Goal: Transaction & Acquisition: Download file/media

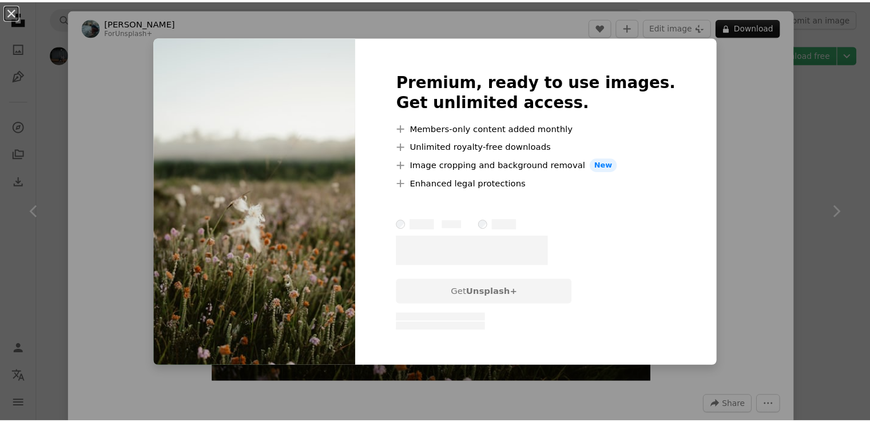
scroll to position [1944, 0]
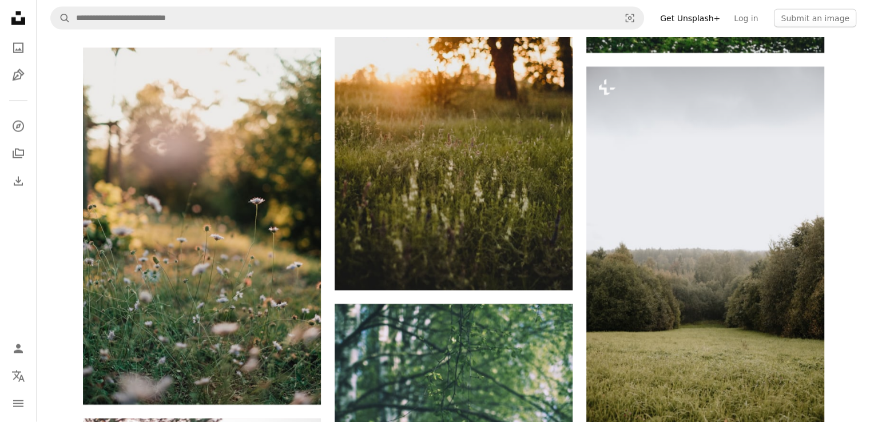
scroll to position [2459, 0]
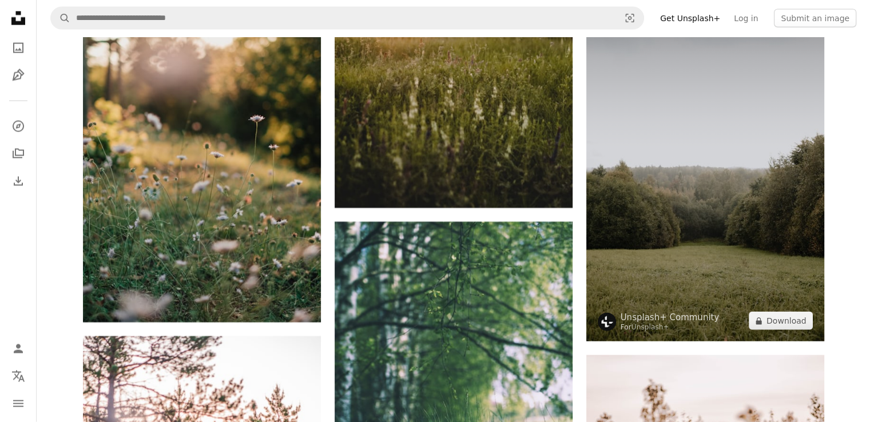
click at [769, 213] on img at bounding box center [705, 163] width 238 height 357
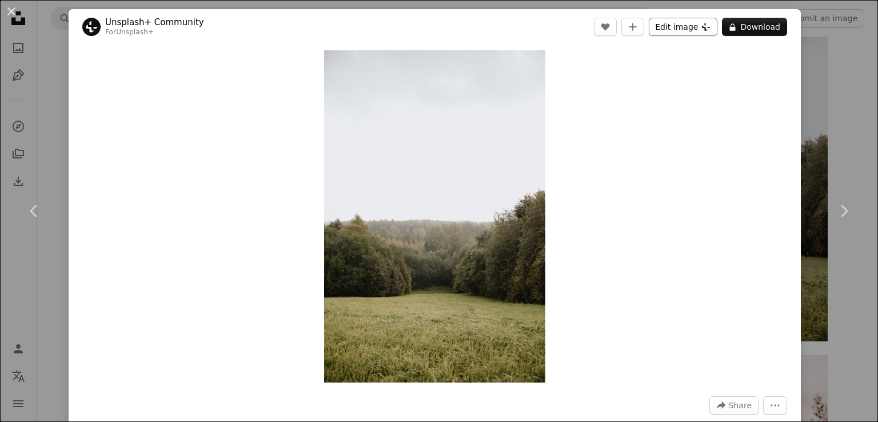
click at [674, 30] on button "Edit image Plus sign for Unsplash+" at bounding box center [683, 27] width 69 height 18
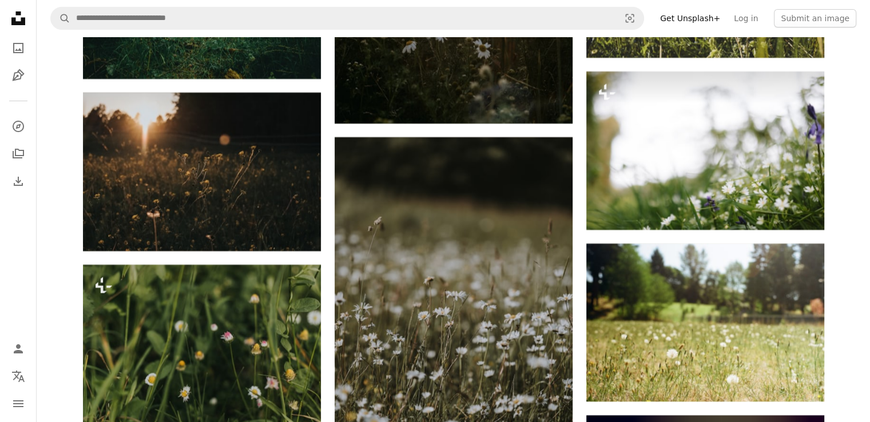
scroll to position [4461, 0]
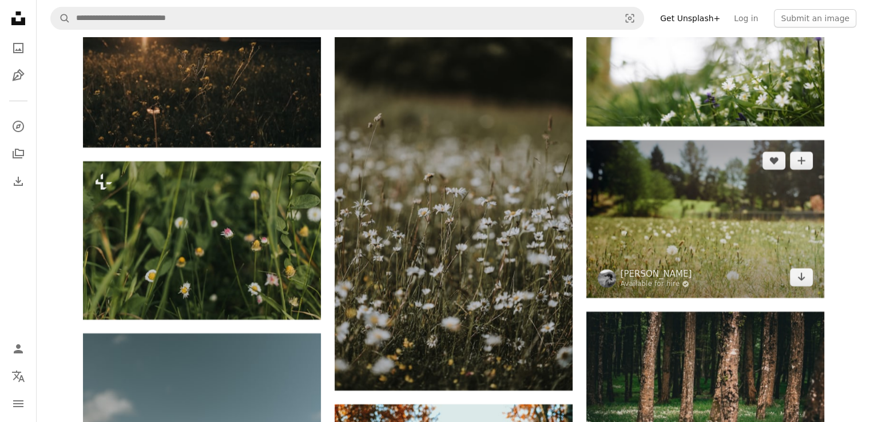
click at [722, 217] on img at bounding box center [705, 218] width 238 height 157
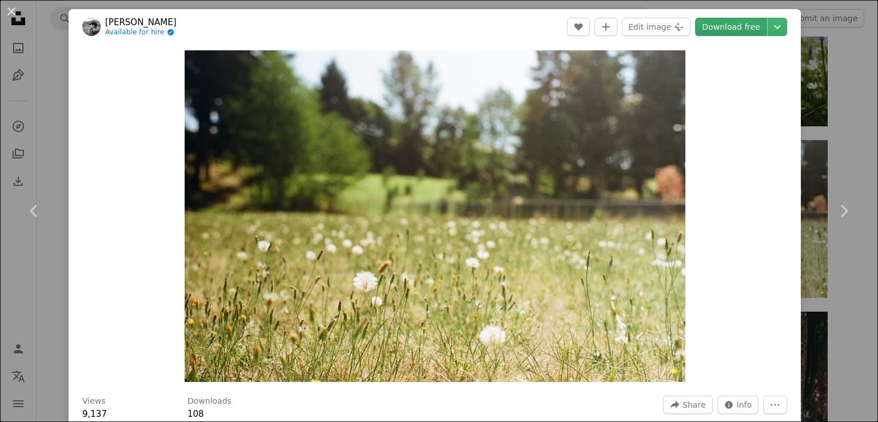
click at [725, 28] on link "Download free" at bounding box center [731, 27] width 72 height 18
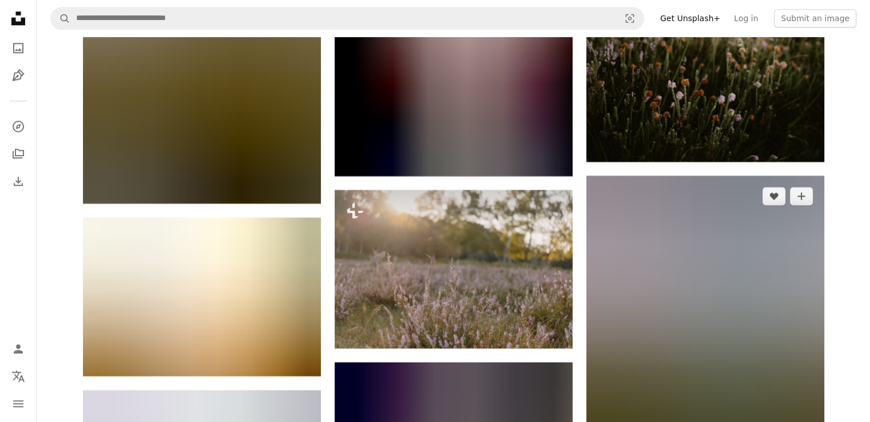
scroll to position [5547, 0]
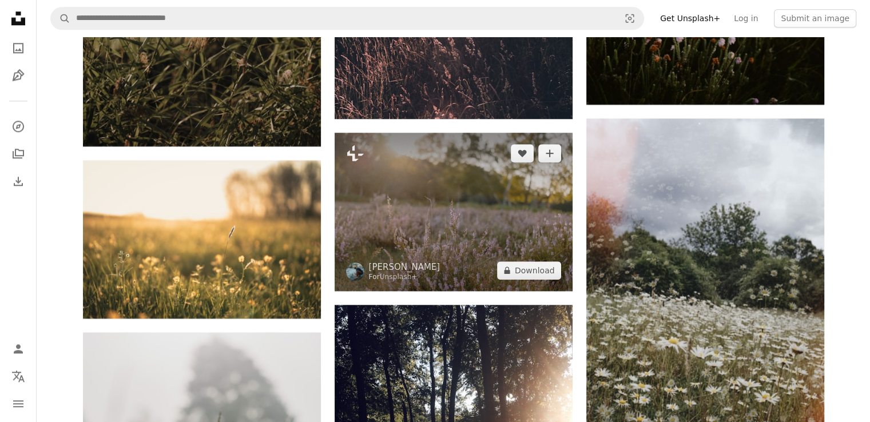
click at [458, 201] on img at bounding box center [454, 212] width 238 height 158
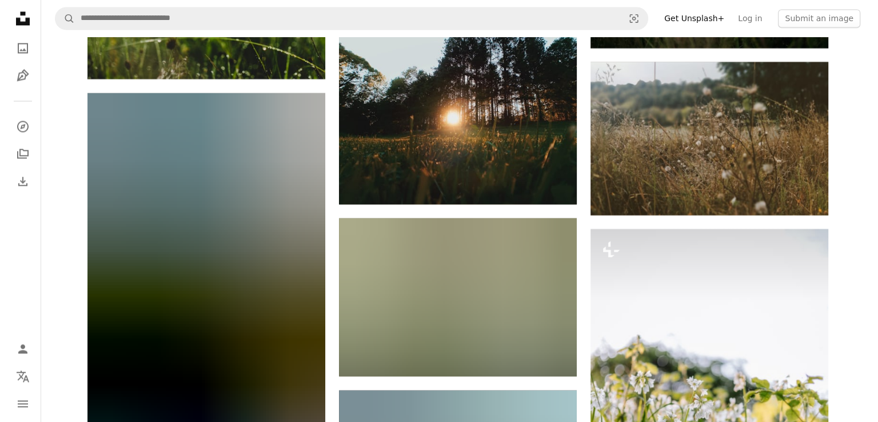
scroll to position [6176, 0]
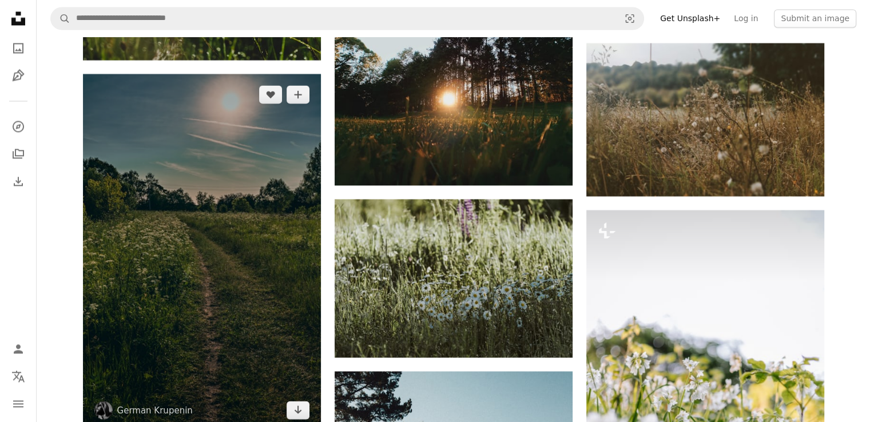
click at [238, 222] on img at bounding box center [202, 252] width 238 height 357
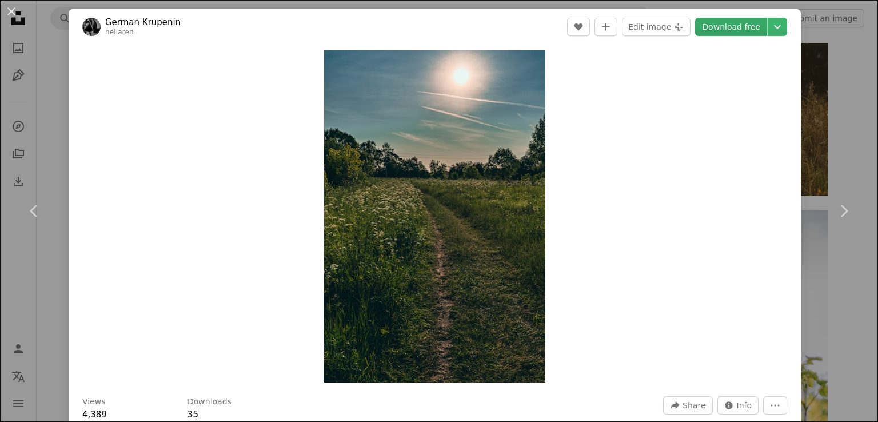
click at [703, 28] on link "Download free" at bounding box center [731, 27] width 72 height 18
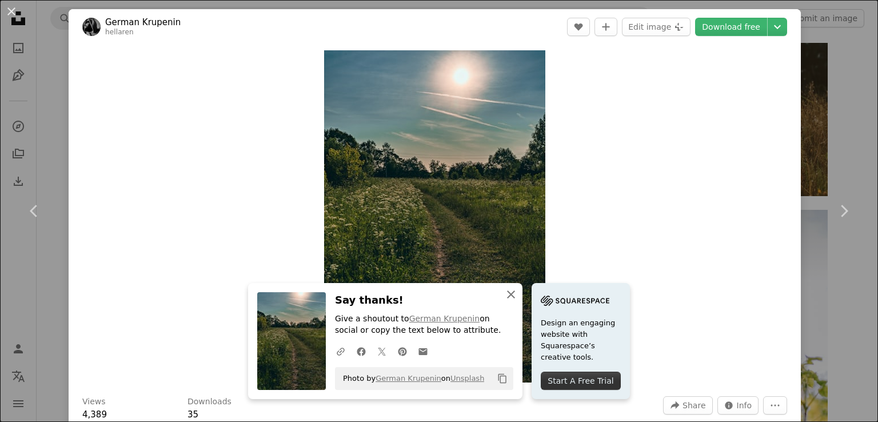
click at [506, 297] on icon "An X shape" at bounding box center [511, 295] width 14 height 14
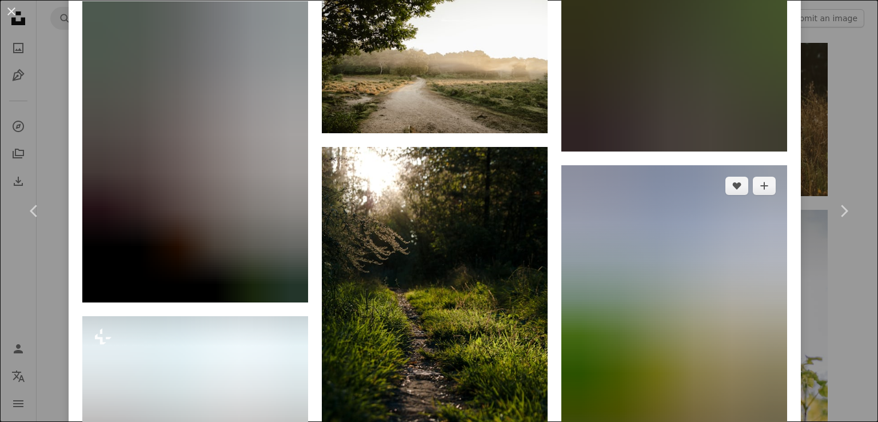
scroll to position [1601, 0]
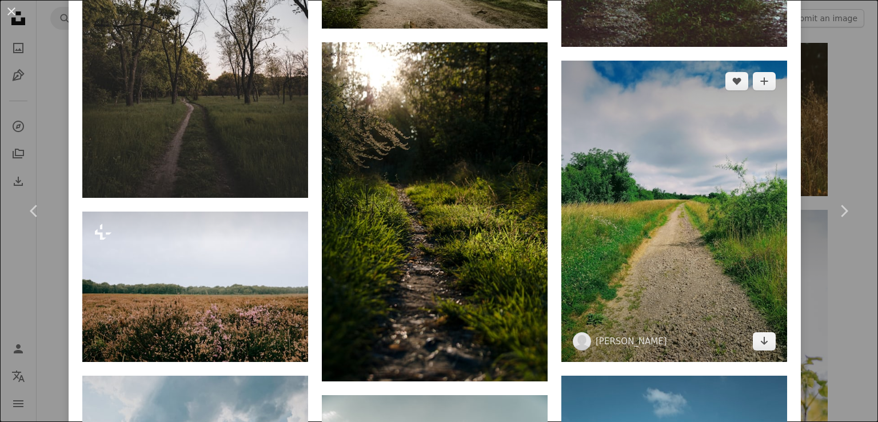
click at [661, 303] on img at bounding box center [675, 211] width 226 height 301
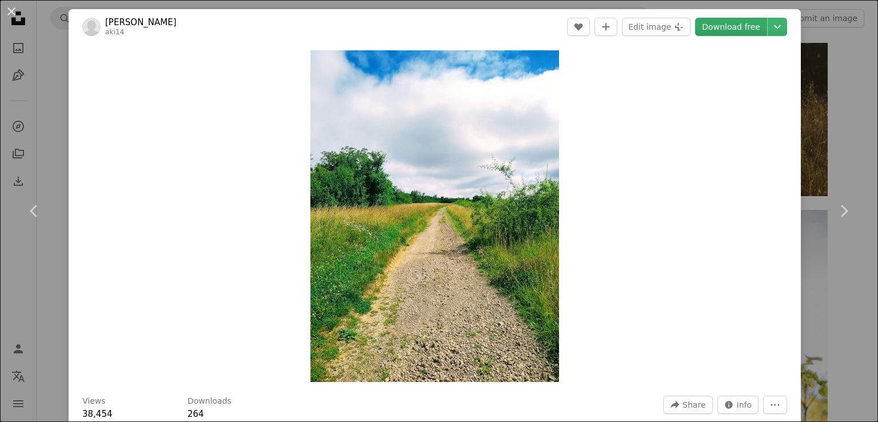
click at [741, 31] on link "Download free" at bounding box center [731, 27] width 72 height 18
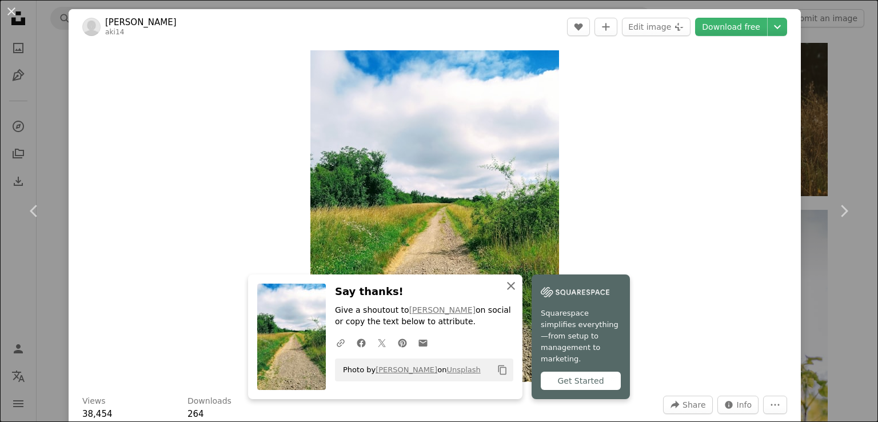
click at [510, 293] on icon "An X shape" at bounding box center [511, 286] width 14 height 14
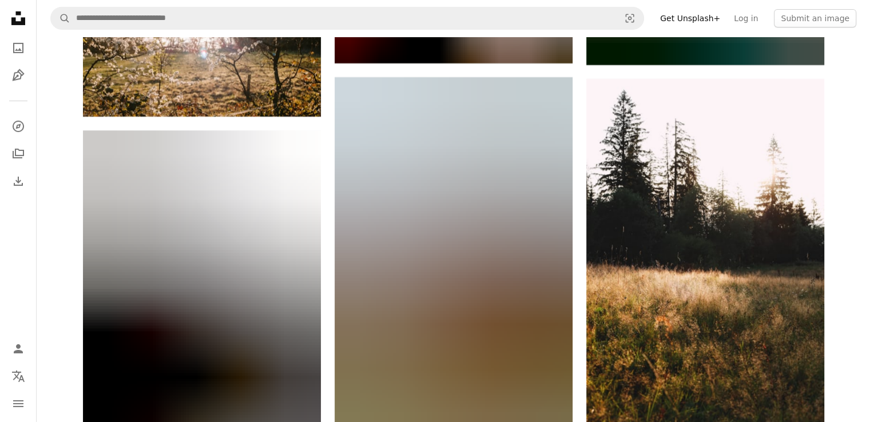
scroll to position [8349, 0]
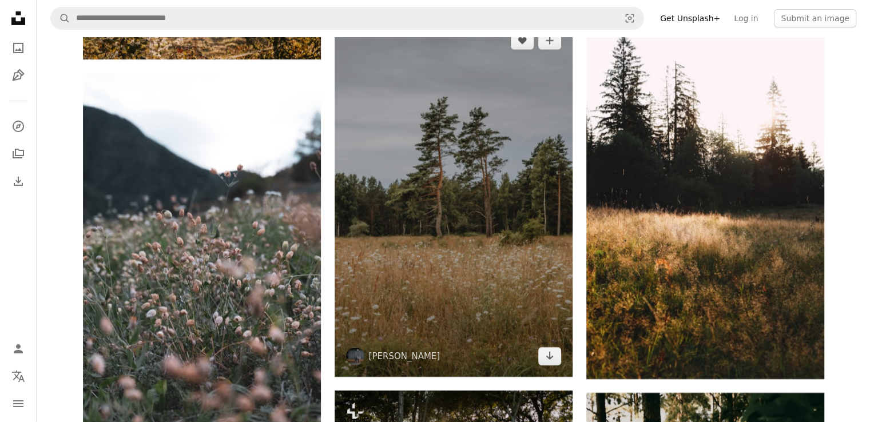
click at [544, 249] on img at bounding box center [454, 198] width 238 height 357
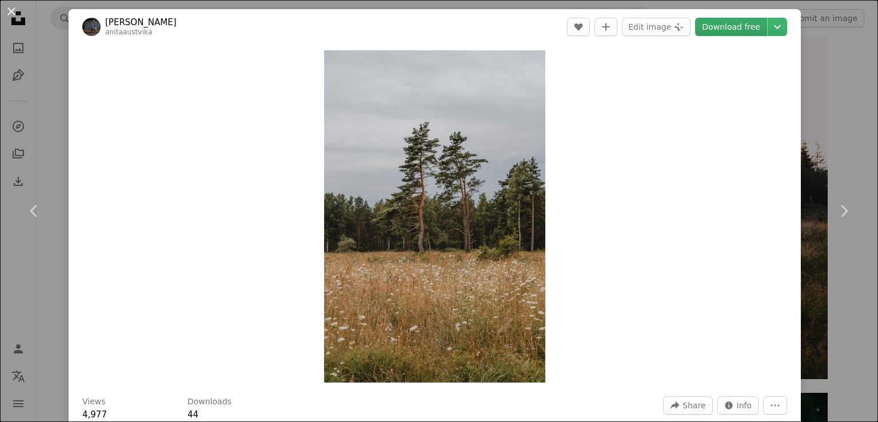
click at [737, 29] on link "Download free" at bounding box center [731, 27] width 72 height 18
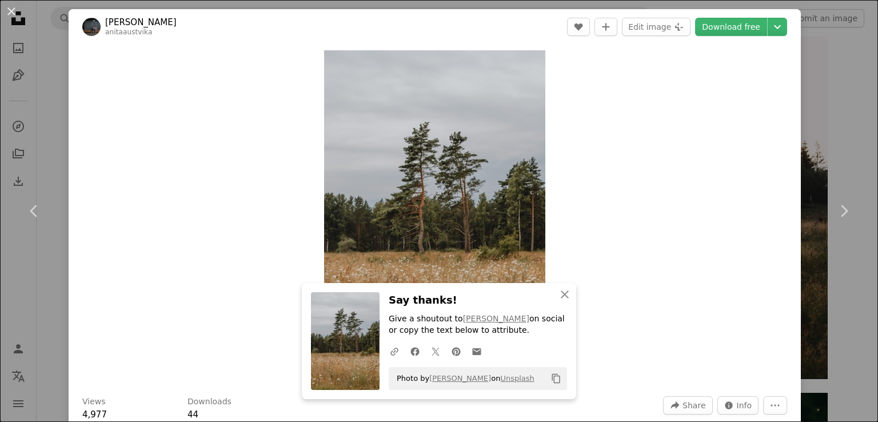
click at [574, 173] on div "Zoom in" at bounding box center [435, 217] width 733 height 344
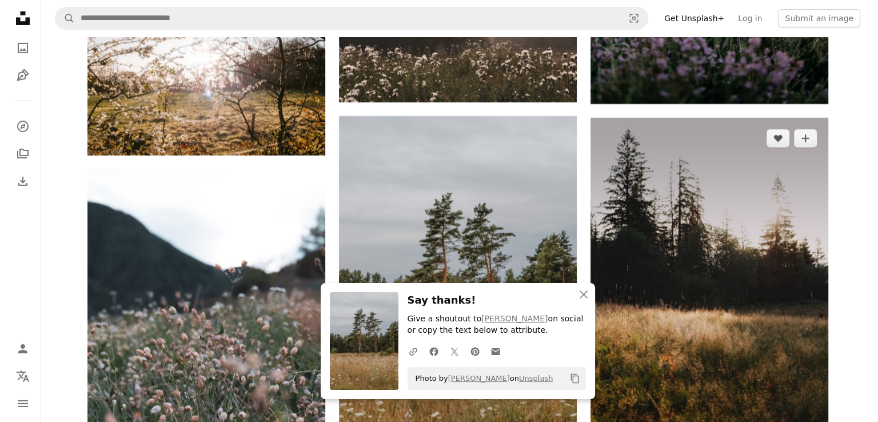
scroll to position [8235, 0]
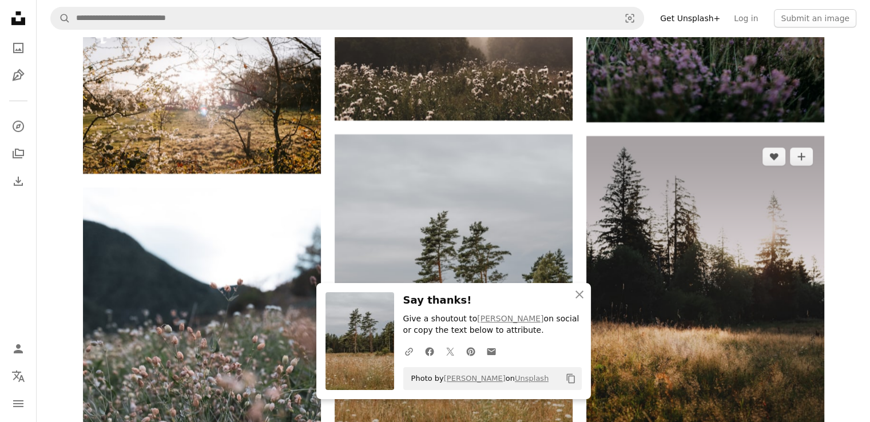
click at [757, 268] on img at bounding box center [705, 314] width 238 height 357
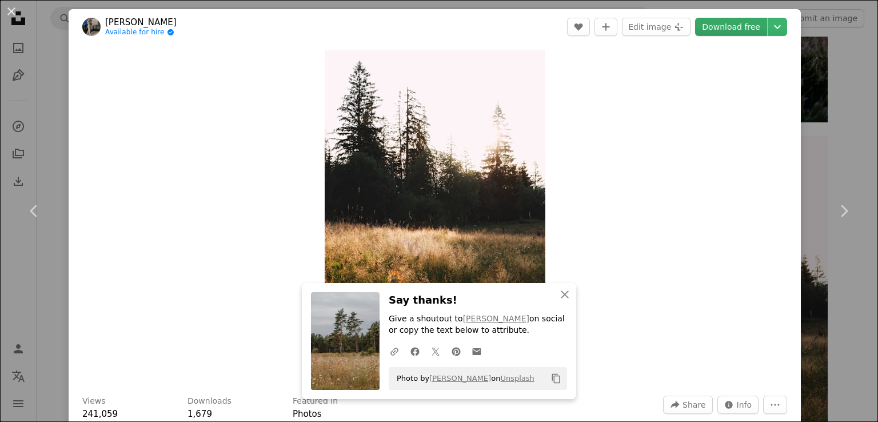
click at [727, 25] on link "Download free" at bounding box center [731, 27] width 72 height 18
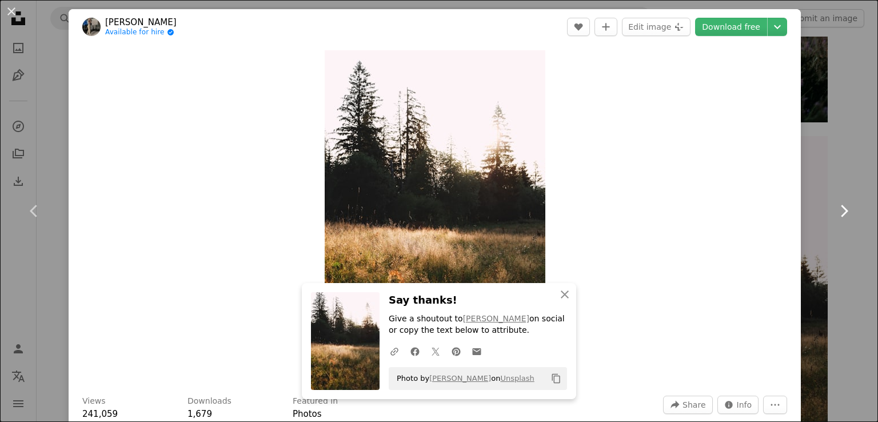
click at [841, 212] on icon at bounding box center [844, 211] width 7 height 12
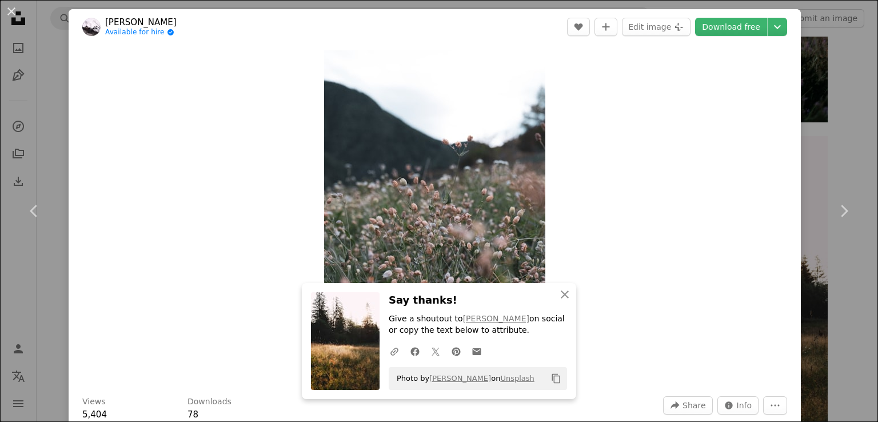
click at [480, 178] on img "Zoom in on this image" at bounding box center [434, 216] width 221 height 332
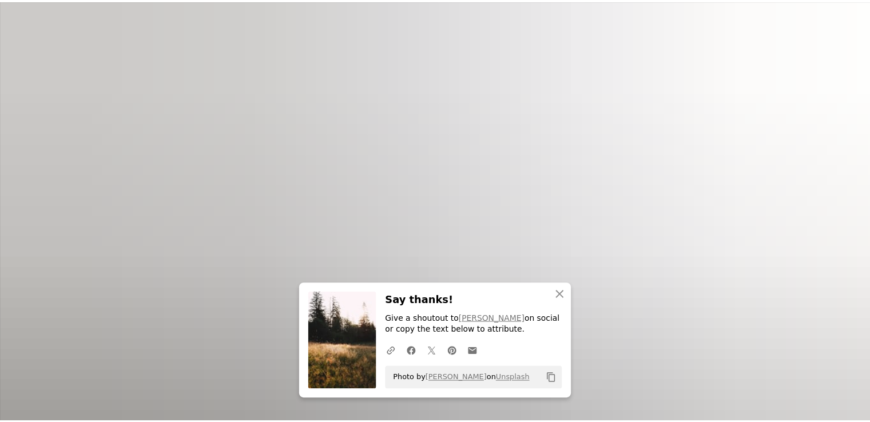
scroll to position [435, 0]
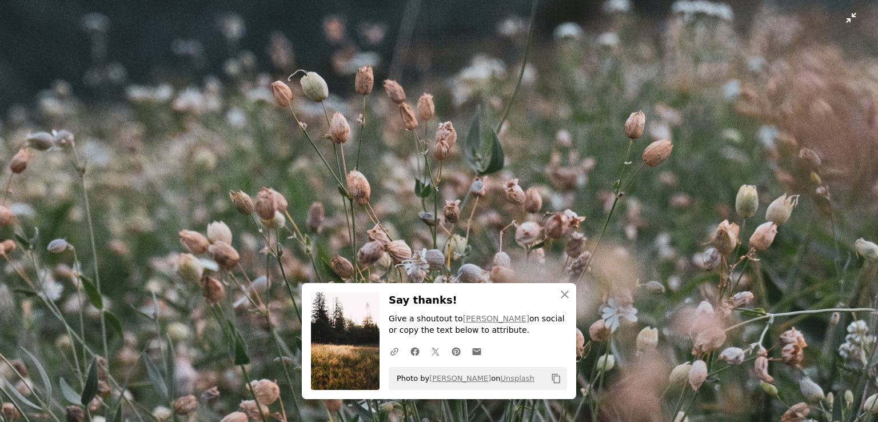
click at [837, 23] on img "Zoom out on this image" at bounding box center [439, 223] width 880 height 1319
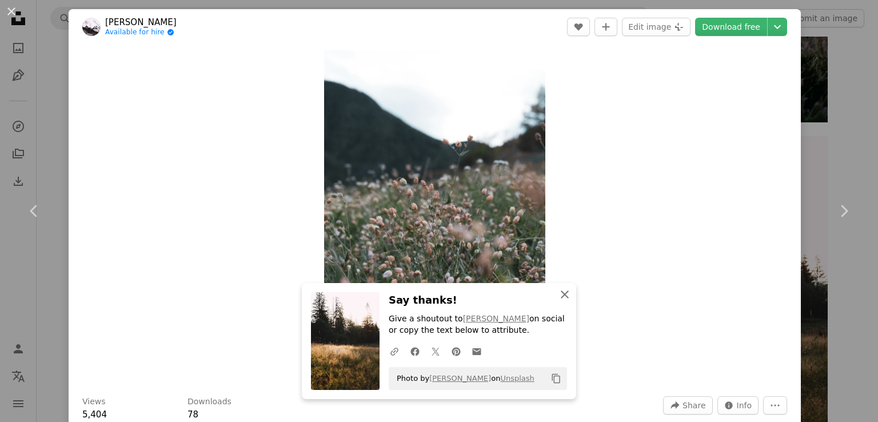
click at [560, 296] on icon "An X shape" at bounding box center [565, 295] width 14 height 14
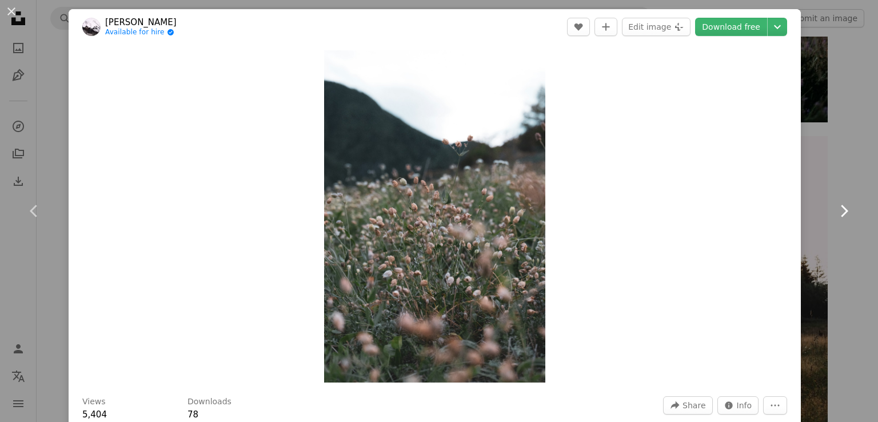
click at [841, 206] on icon at bounding box center [844, 211] width 7 height 12
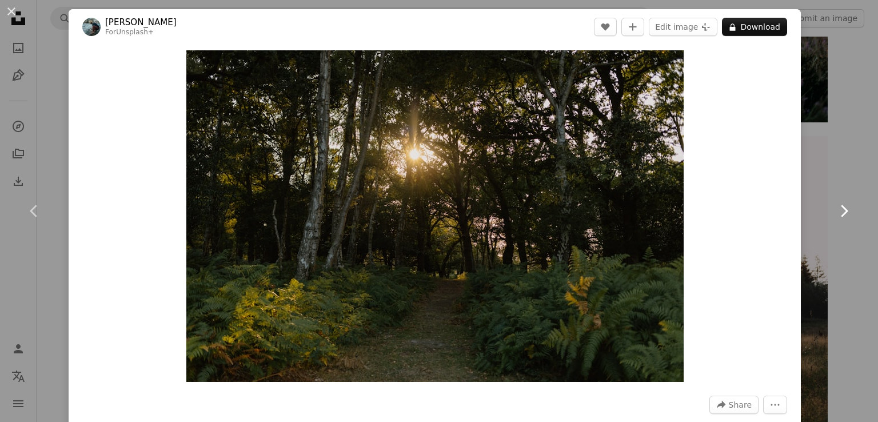
click at [838, 213] on icon "Chevron right" at bounding box center [844, 211] width 18 height 18
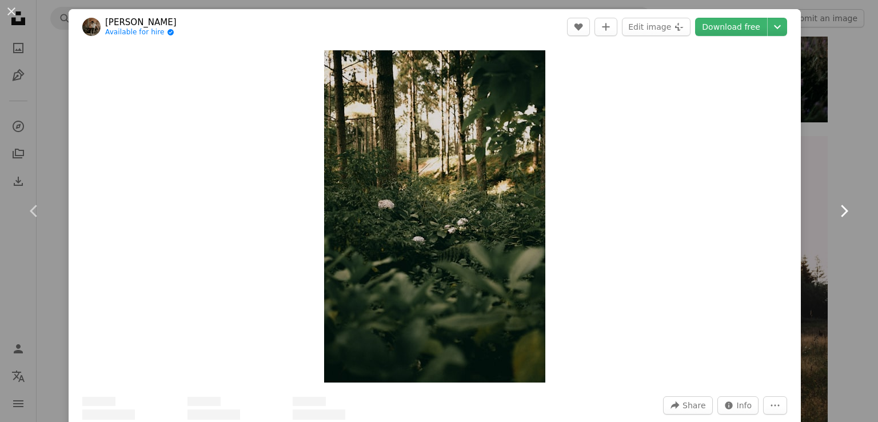
click at [841, 212] on icon at bounding box center [844, 211] width 7 height 12
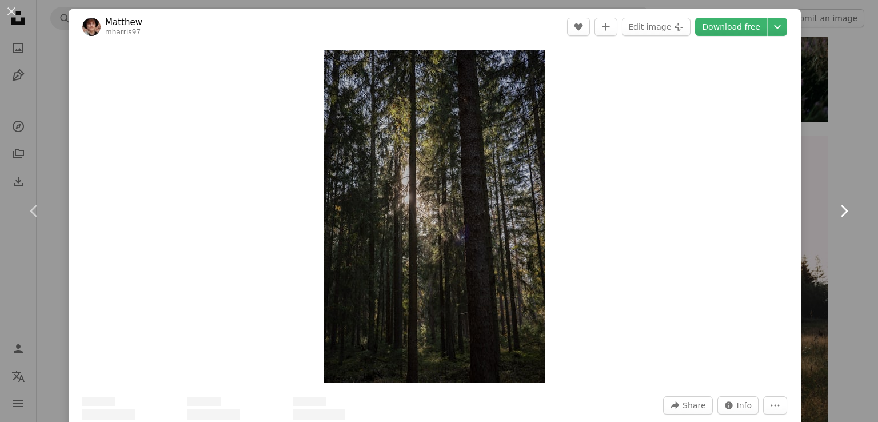
click at [841, 212] on icon at bounding box center [844, 211] width 7 height 12
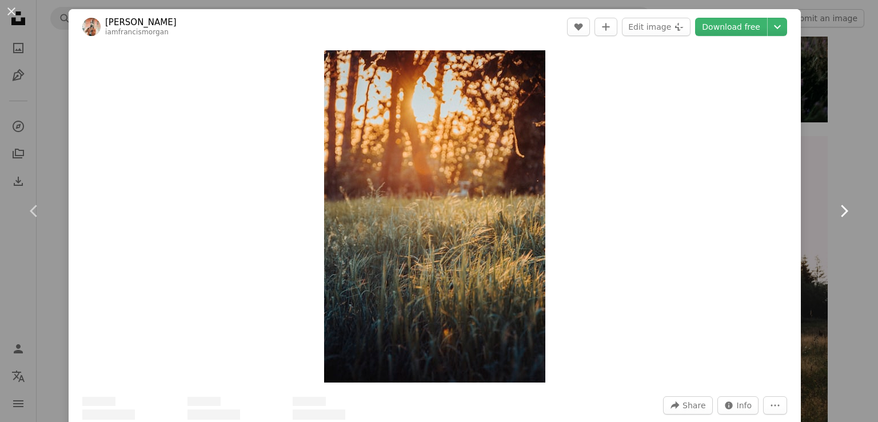
click at [841, 212] on icon at bounding box center [844, 211] width 7 height 12
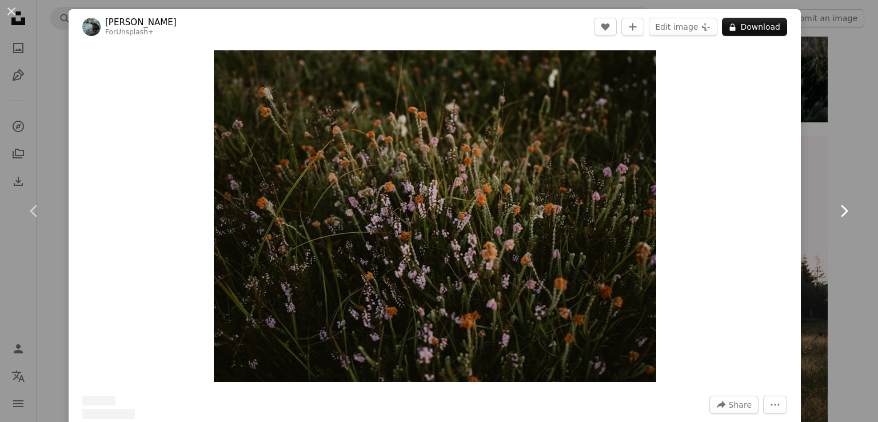
click at [841, 212] on icon at bounding box center [844, 211] width 7 height 12
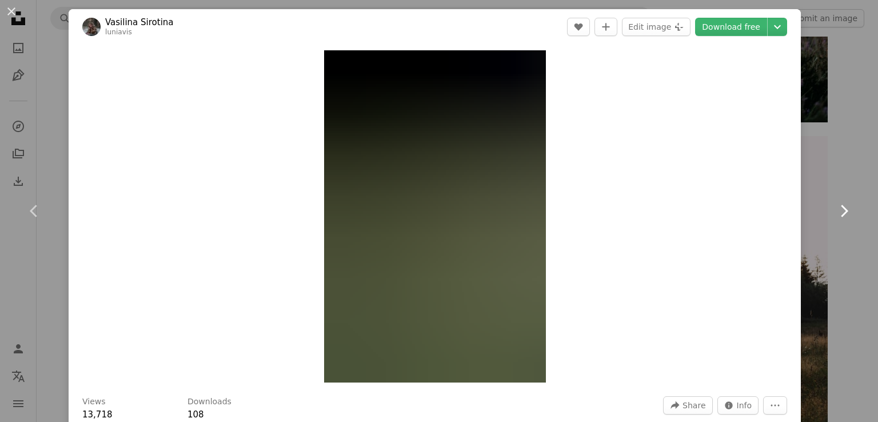
click at [841, 214] on icon at bounding box center [844, 211] width 7 height 12
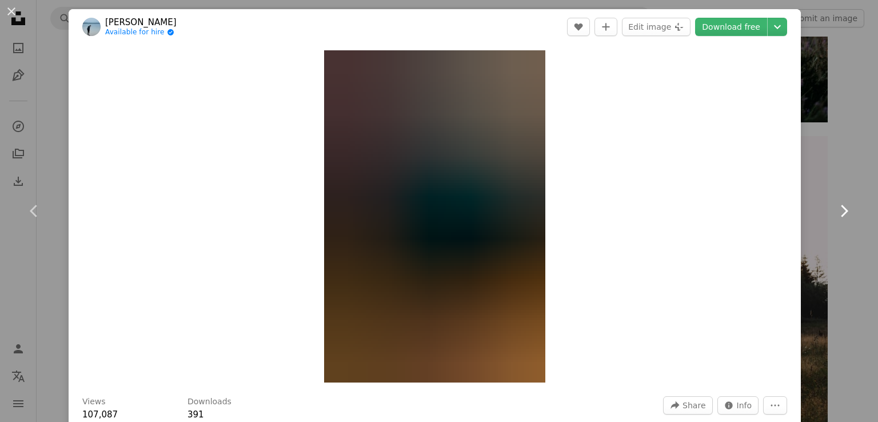
click at [841, 214] on icon at bounding box center [844, 211] width 7 height 12
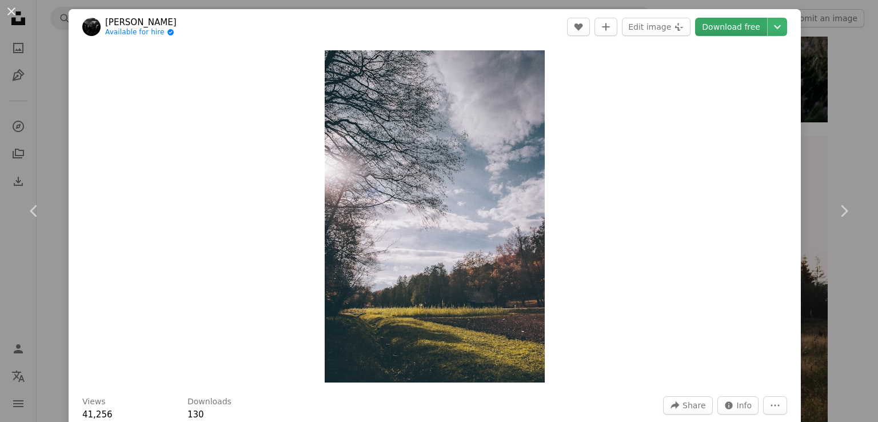
click at [742, 31] on link "Download free" at bounding box center [731, 27] width 72 height 18
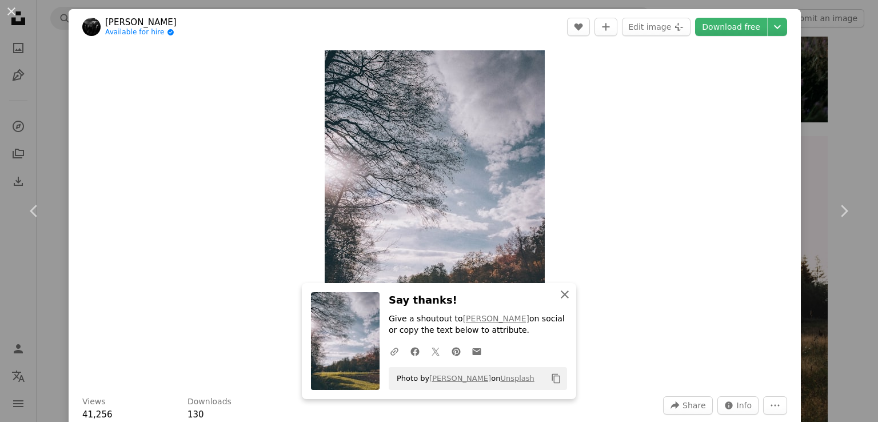
click at [559, 298] on icon "An X shape" at bounding box center [565, 295] width 14 height 14
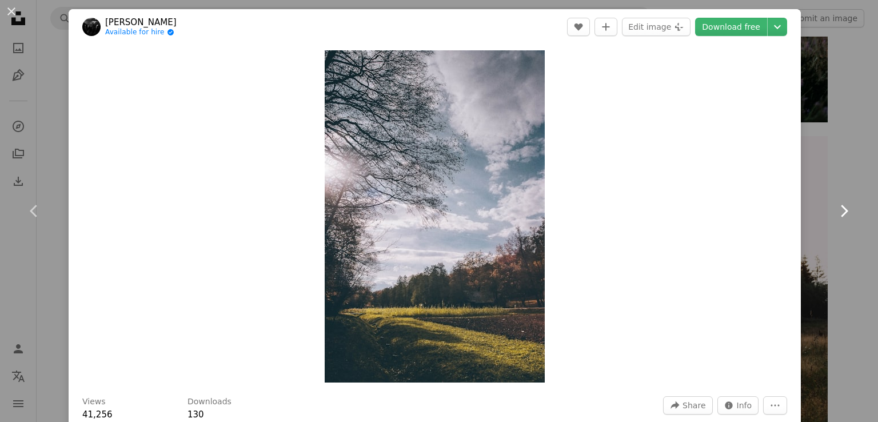
click at [835, 206] on icon "Chevron right" at bounding box center [844, 211] width 18 height 18
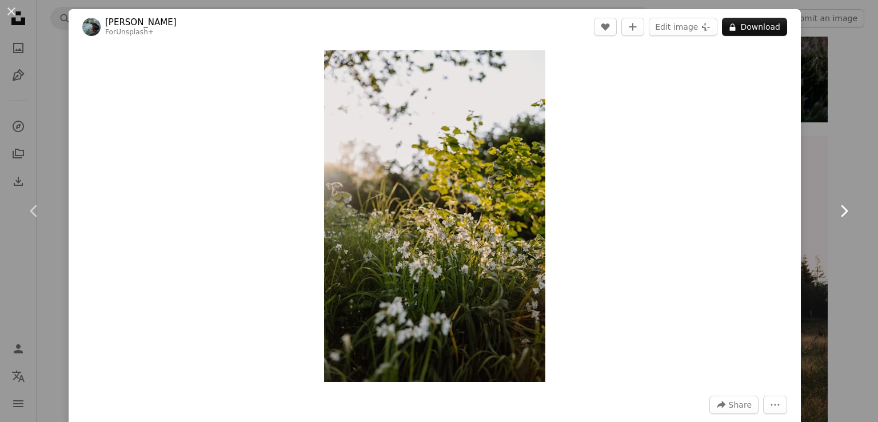
click at [841, 213] on icon at bounding box center [844, 211] width 7 height 12
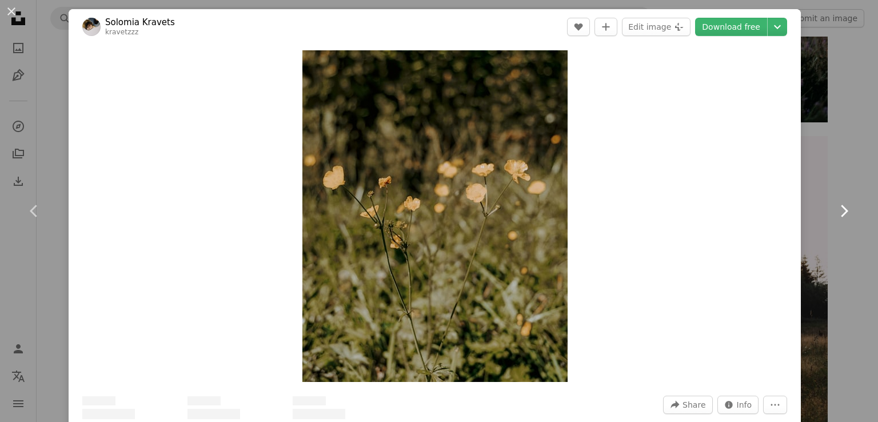
click at [841, 213] on icon at bounding box center [844, 211] width 7 height 12
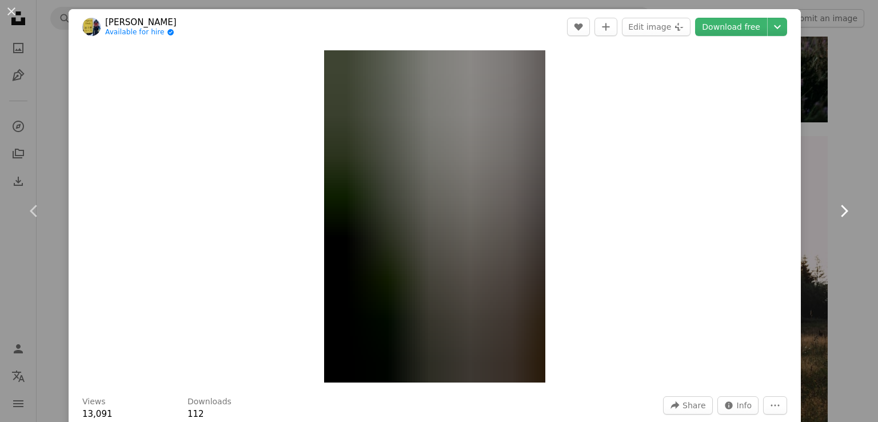
click at [841, 210] on icon at bounding box center [844, 211] width 7 height 12
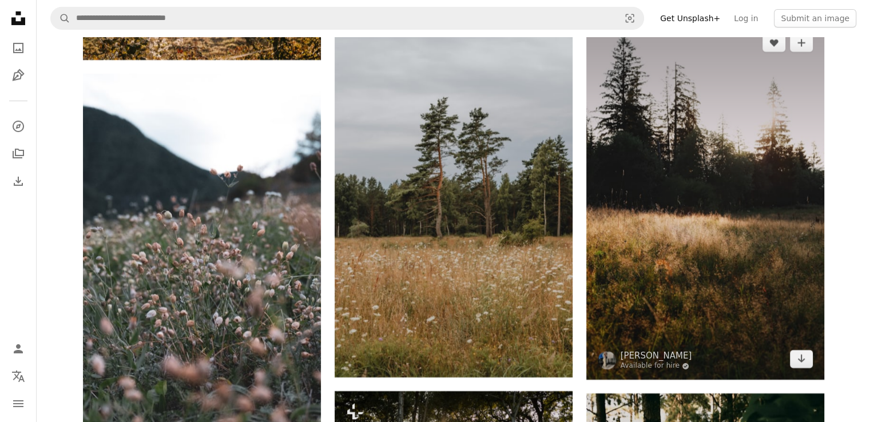
scroll to position [8349, 0]
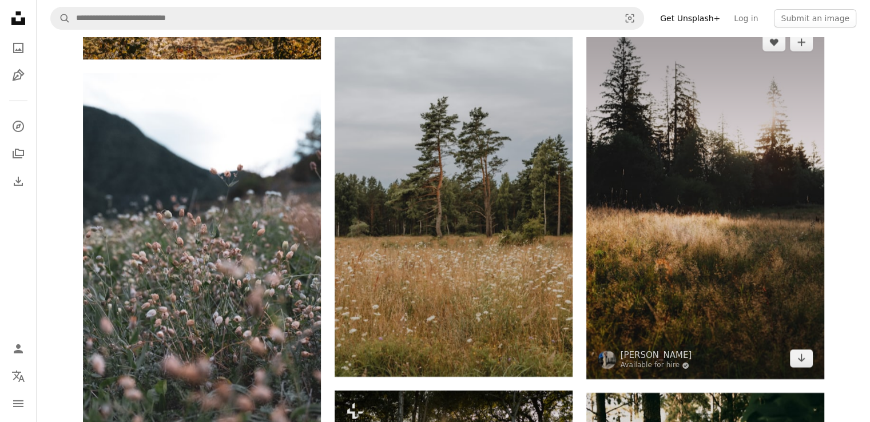
click at [769, 216] on img at bounding box center [705, 200] width 238 height 357
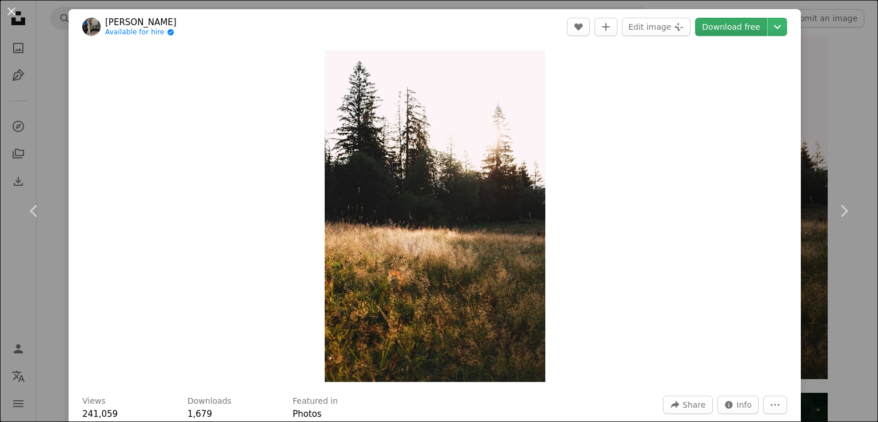
click at [742, 27] on link "Download free" at bounding box center [731, 27] width 72 height 18
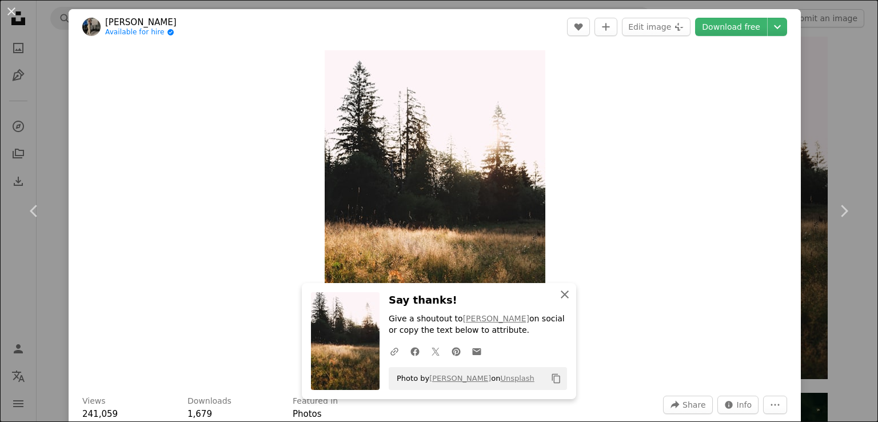
click at [561, 293] on icon "button" at bounding box center [565, 295] width 8 height 8
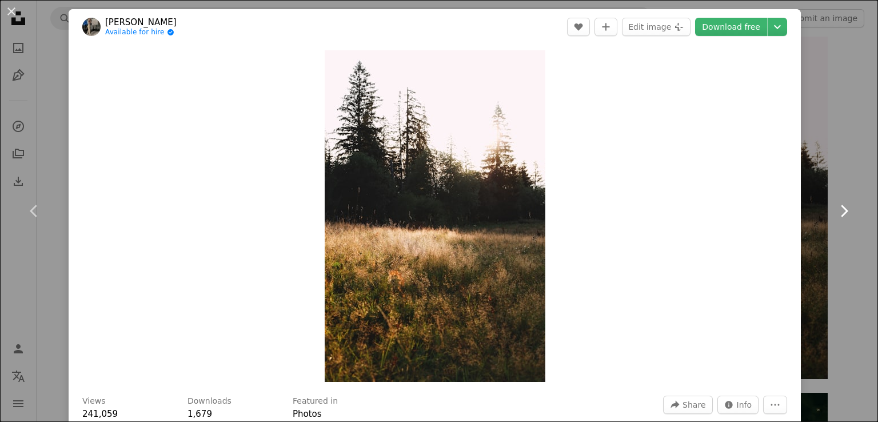
click at [818, 253] on link "Chevron right" at bounding box center [844, 211] width 69 height 110
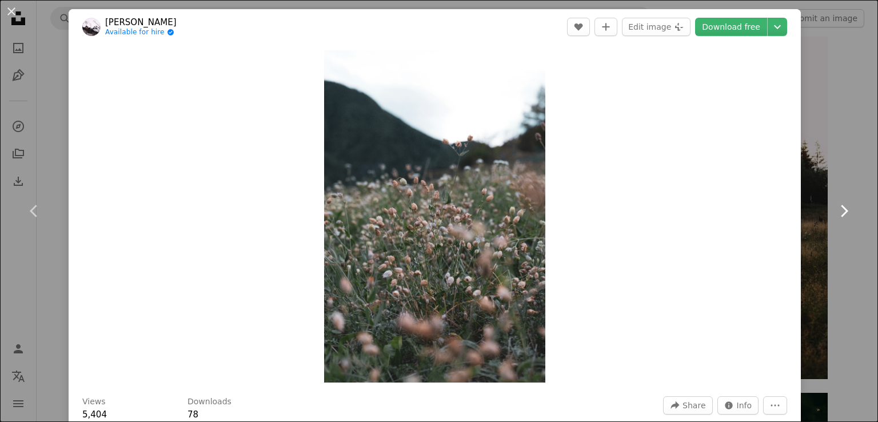
click at [835, 213] on icon "Chevron right" at bounding box center [844, 211] width 18 height 18
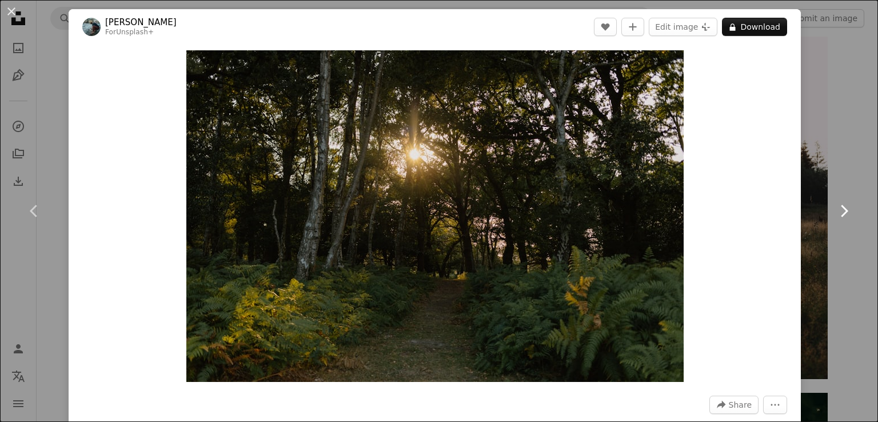
click at [835, 213] on icon "Chevron right" at bounding box center [844, 211] width 18 height 18
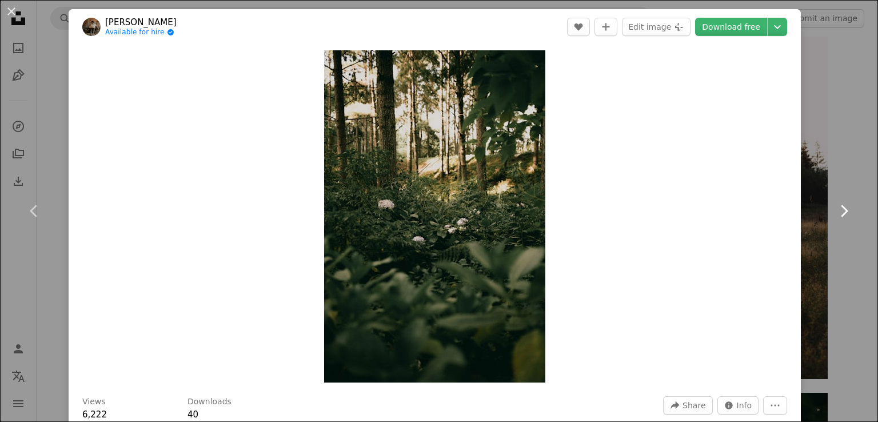
click at [835, 213] on icon "Chevron right" at bounding box center [844, 211] width 18 height 18
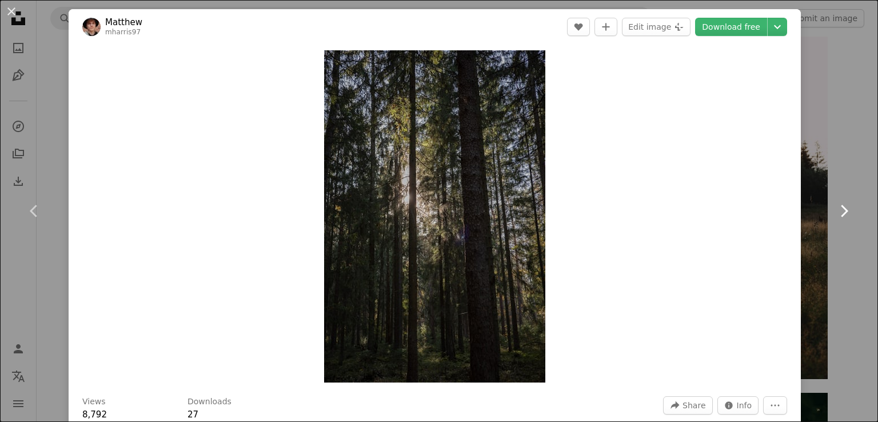
click at [835, 213] on icon "Chevron right" at bounding box center [844, 211] width 18 height 18
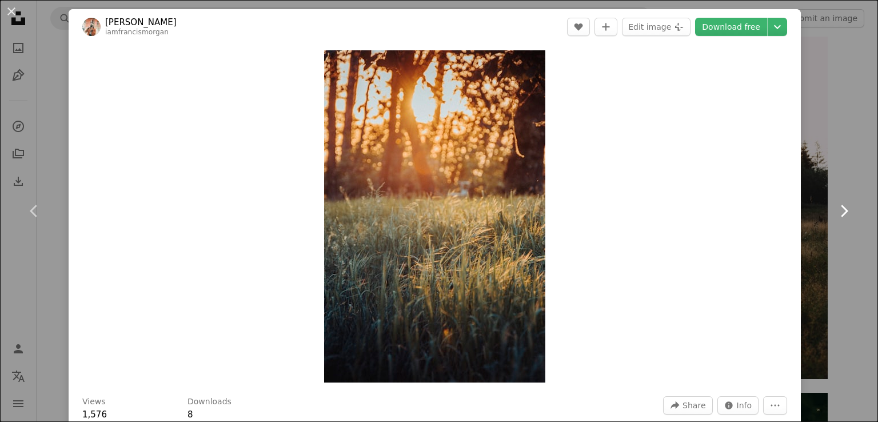
click at [835, 213] on icon "Chevron right" at bounding box center [844, 211] width 18 height 18
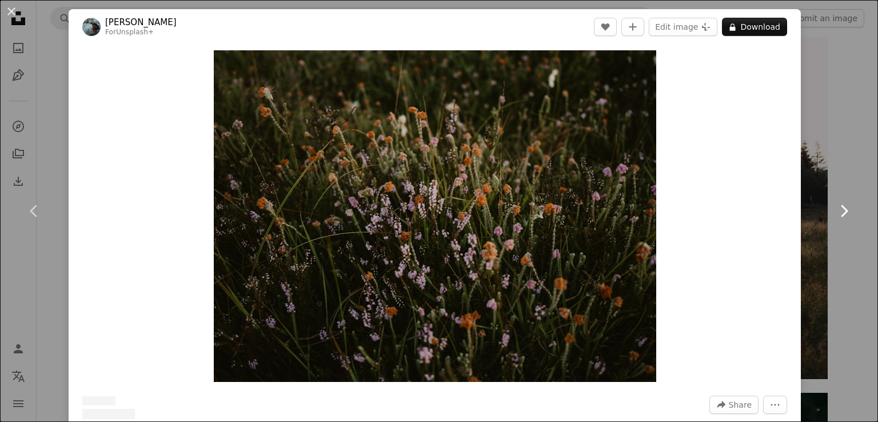
click at [835, 213] on icon "Chevron right" at bounding box center [844, 211] width 18 height 18
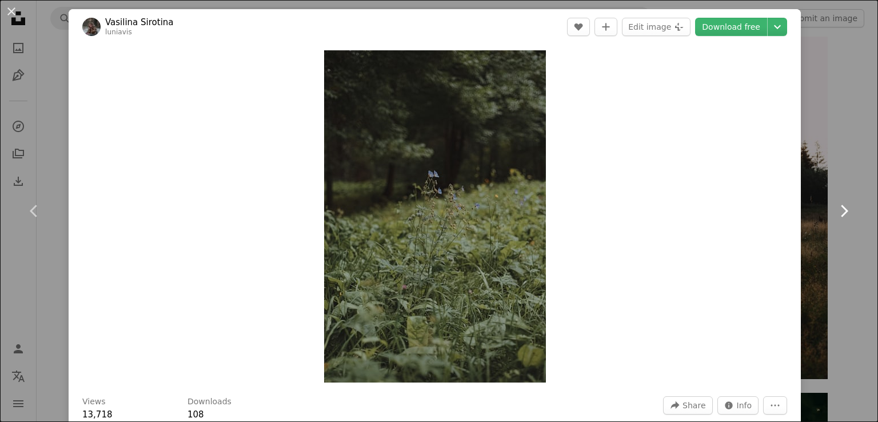
click at [835, 213] on icon "Chevron right" at bounding box center [844, 211] width 18 height 18
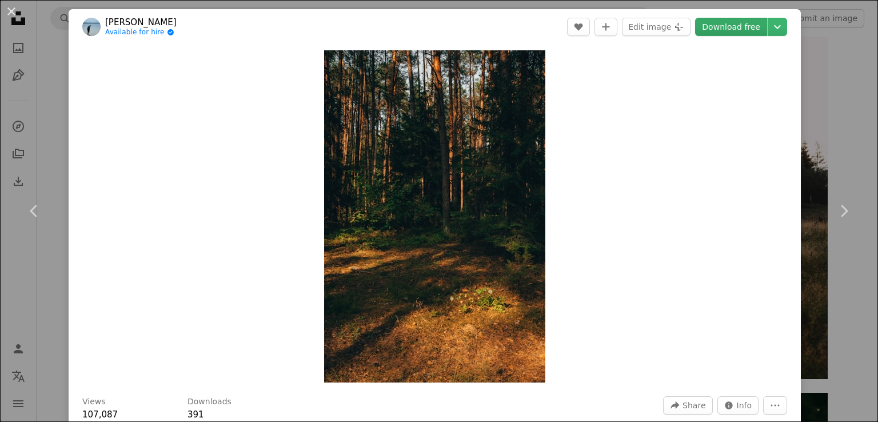
click at [724, 30] on link "Download free" at bounding box center [731, 27] width 72 height 18
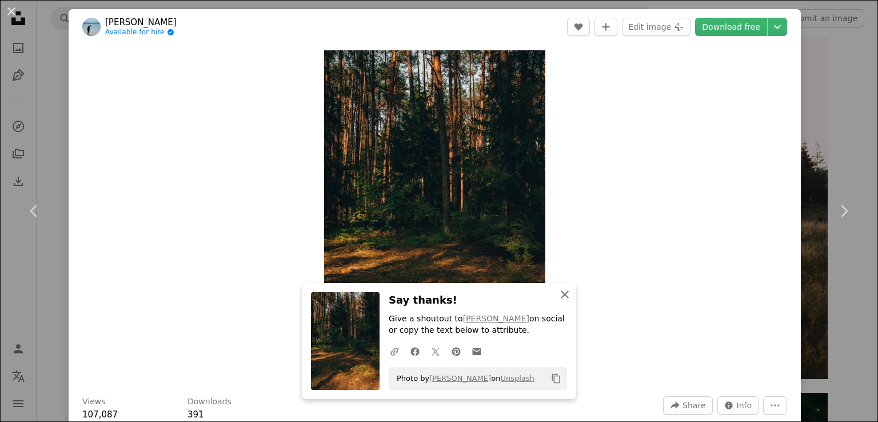
click at [560, 299] on icon "An X shape" at bounding box center [565, 295] width 14 height 14
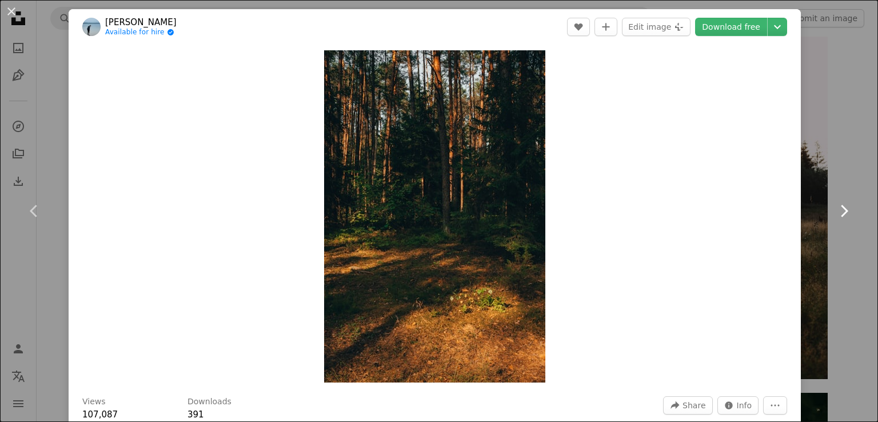
click at [841, 209] on icon at bounding box center [844, 211] width 7 height 12
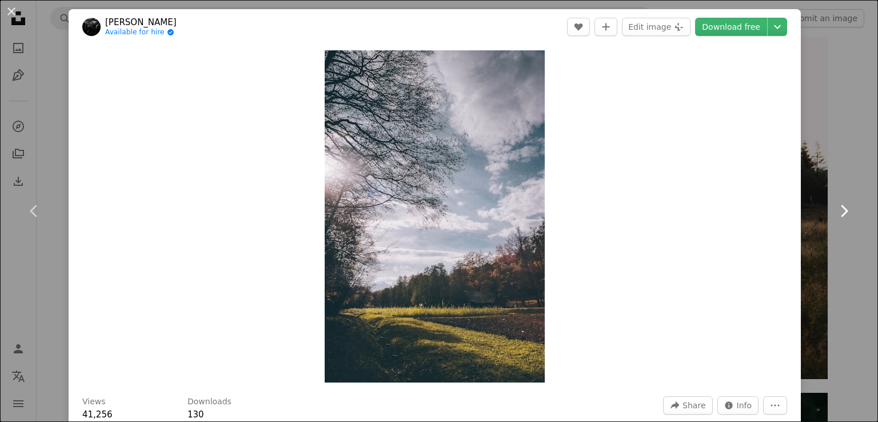
click at [841, 209] on icon at bounding box center [844, 211] width 7 height 12
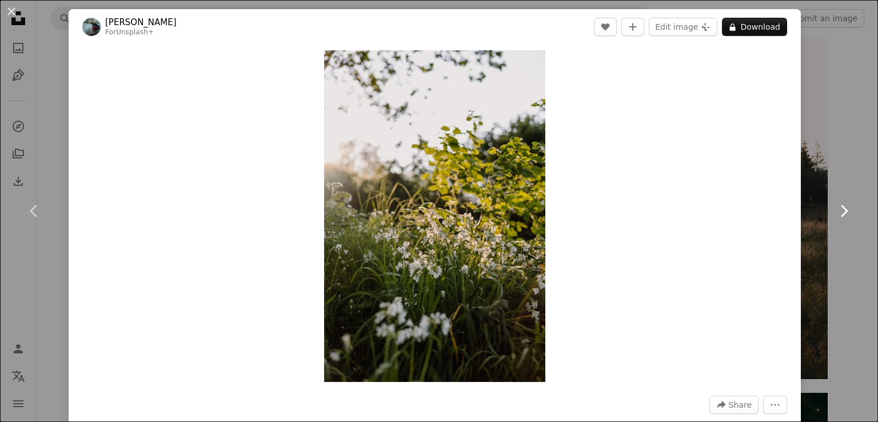
click at [841, 209] on icon at bounding box center [844, 211] width 7 height 12
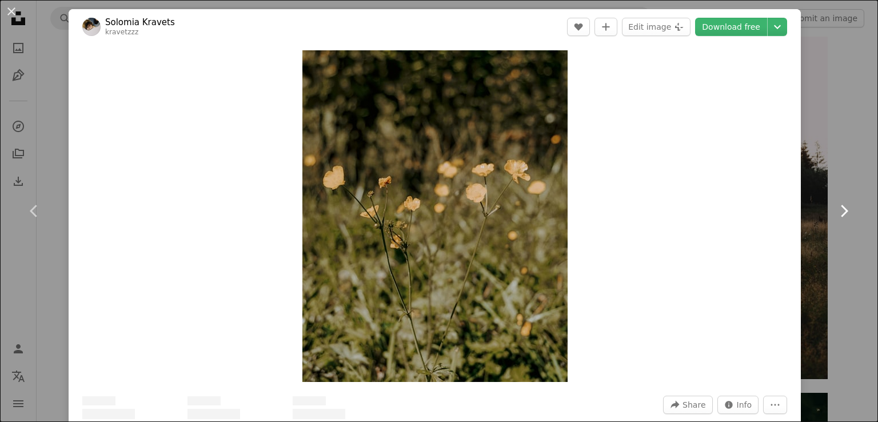
click at [841, 209] on icon at bounding box center [844, 211] width 7 height 12
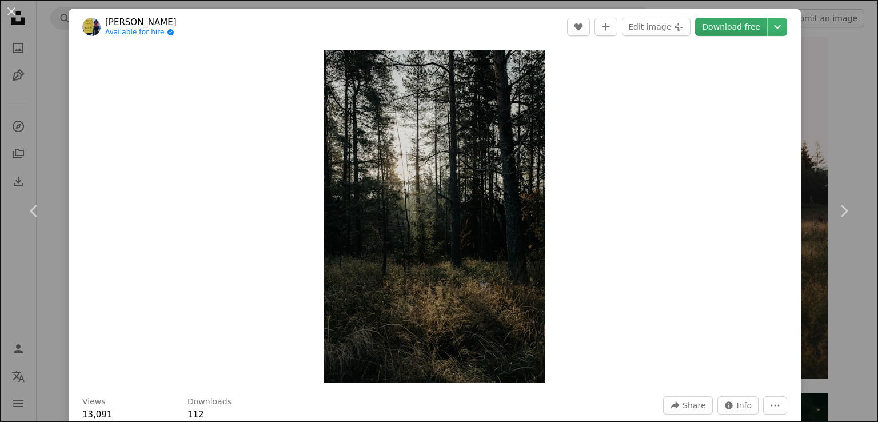
click at [732, 35] on link "Download free" at bounding box center [731, 27] width 72 height 18
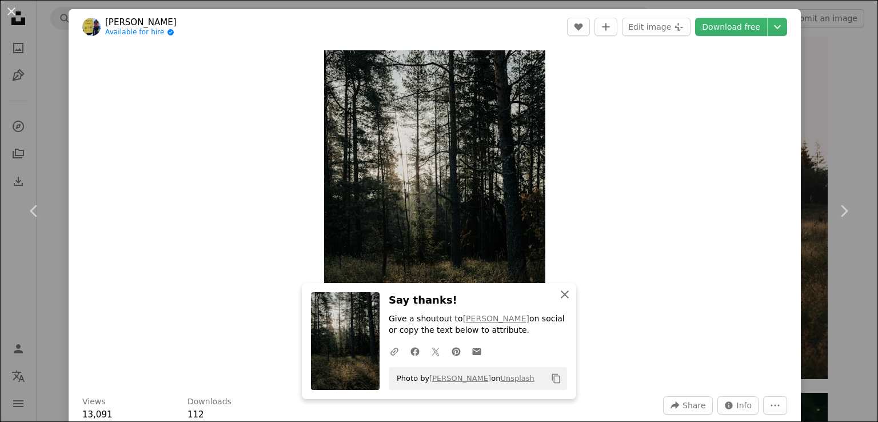
click at [561, 295] on icon "button" at bounding box center [565, 295] width 8 height 8
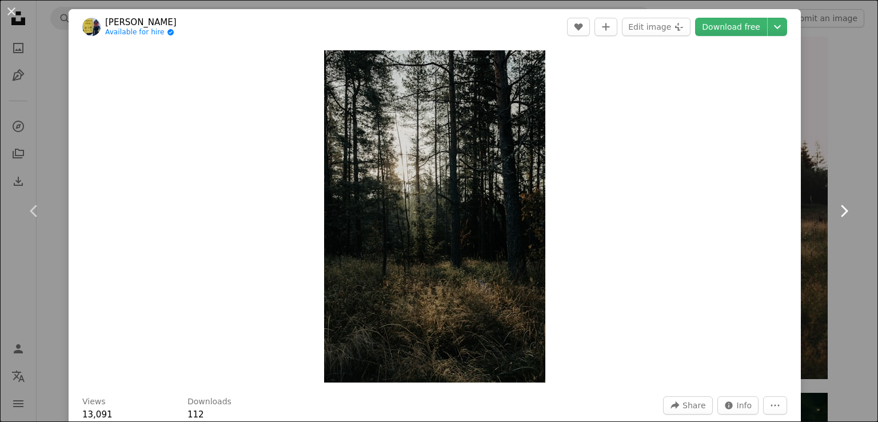
click at [841, 213] on icon at bounding box center [844, 211] width 7 height 12
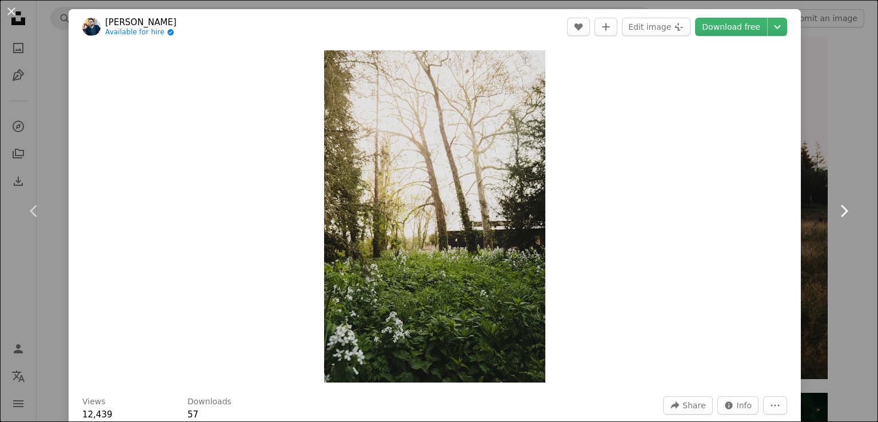
click at [836, 212] on icon "Chevron right" at bounding box center [844, 211] width 18 height 18
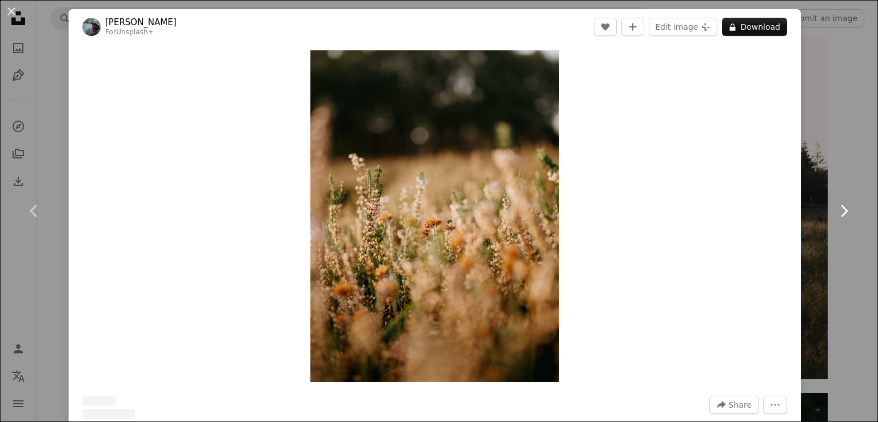
click at [836, 212] on icon "Chevron right" at bounding box center [844, 211] width 18 height 18
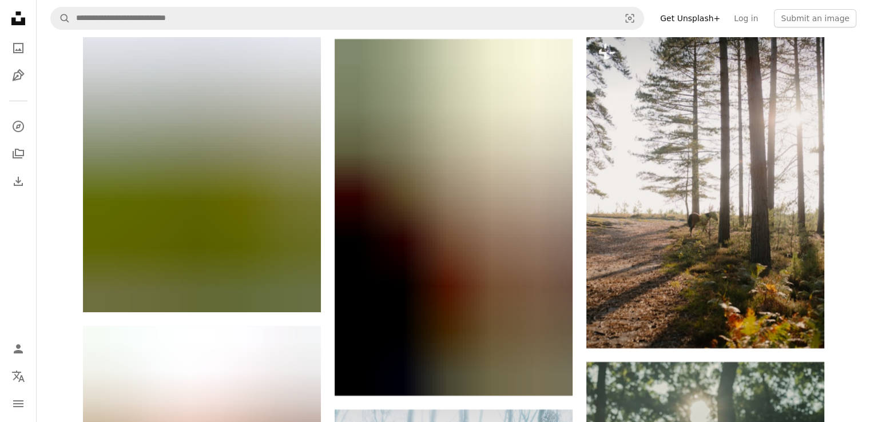
scroll to position [13439, 0]
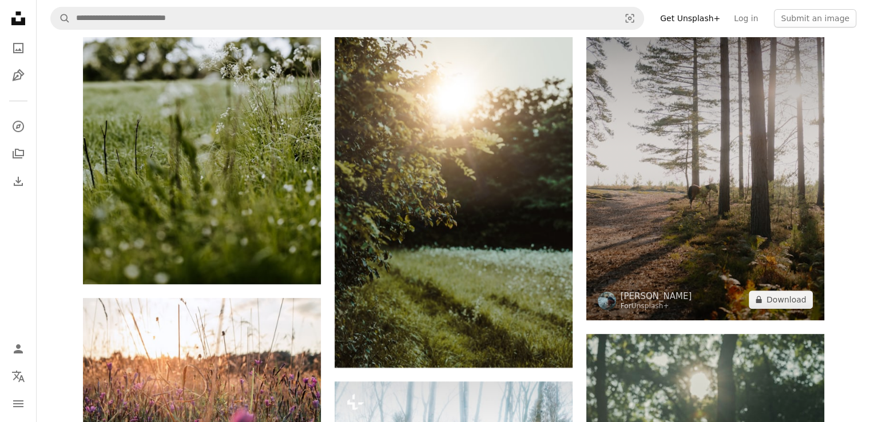
click at [753, 181] on img at bounding box center [705, 161] width 238 height 317
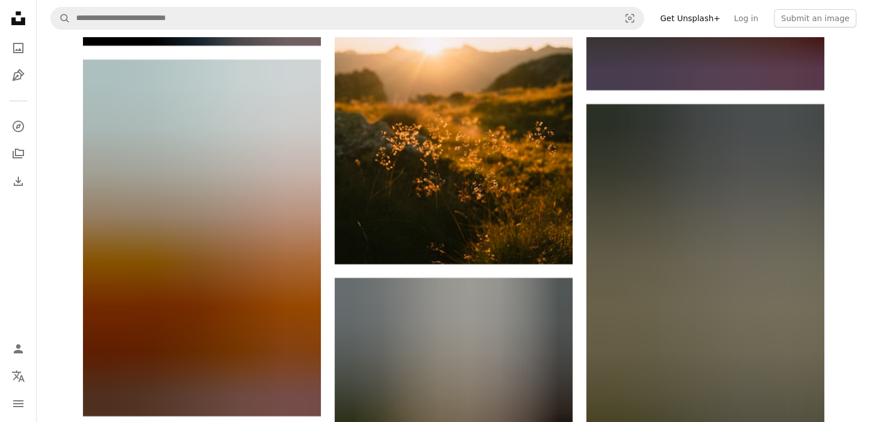
scroll to position [17328, 0]
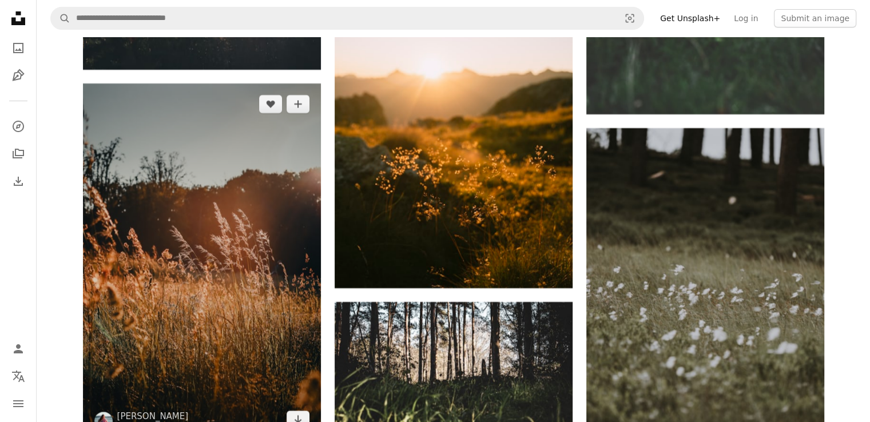
click at [264, 264] on img at bounding box center [202, 261] width 238 height 357
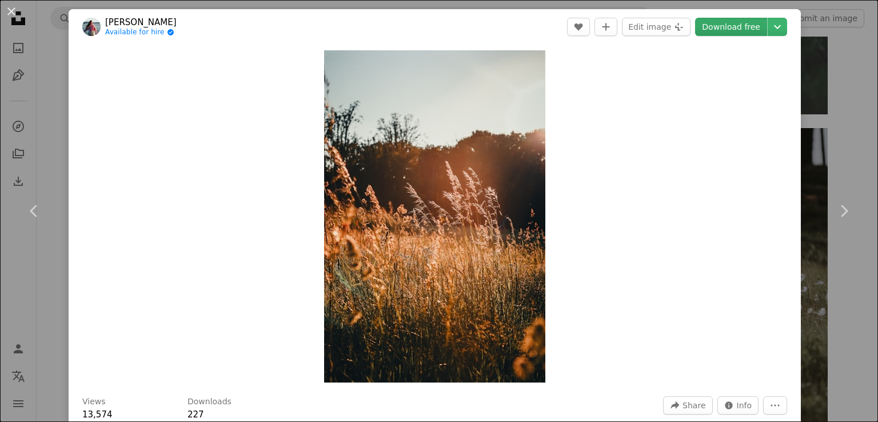
click at [718, 31] on link "Download free" at bounding box center [731, 27] width 72 height 18
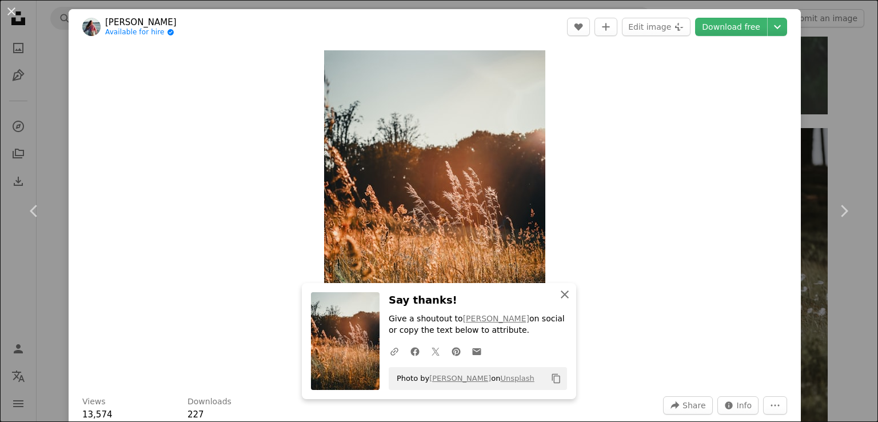
click at [561, 296] on icon "button" at bounding box center [565, 295] width 8 height 8
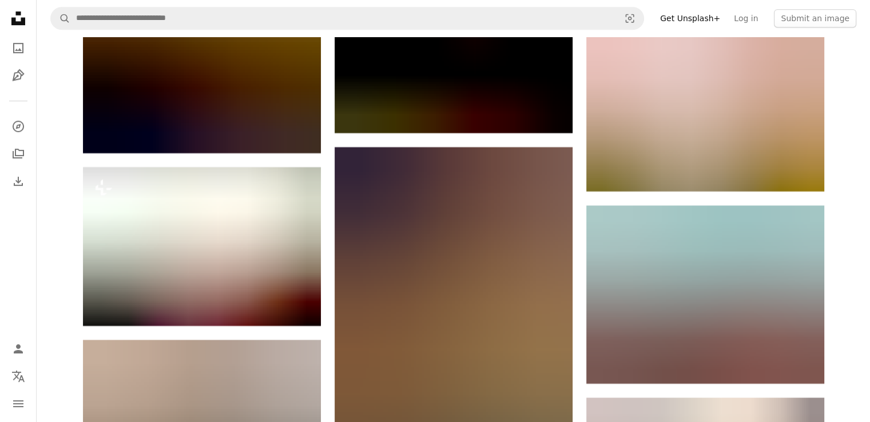
scroll to position [18014, 0]
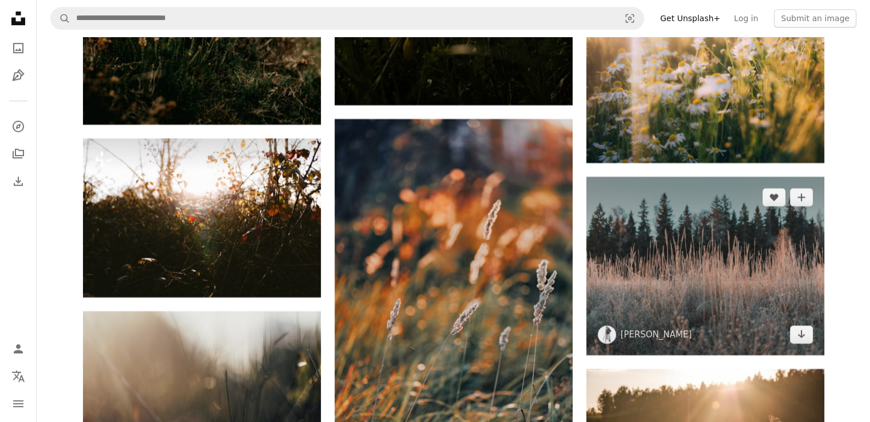
click at [750, 213] on img at bounding box center [705, 266] width 238 height 178
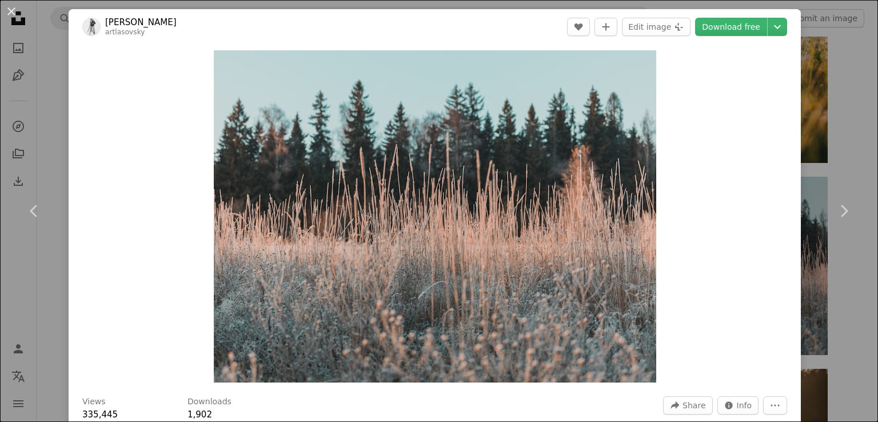
click at [845, 152] on div "An X shape Chevron left Chevron right Art Lasovsky artlasovsky A heart A plus s…" at bounding box center [439, 211] width 878 height 422
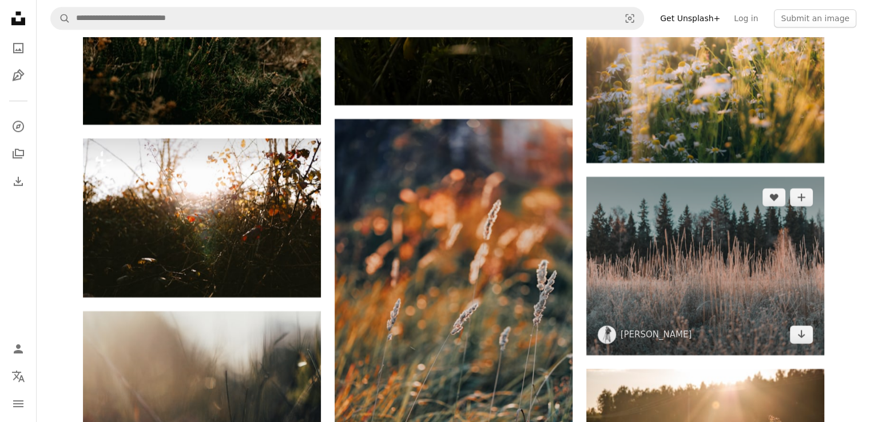
click at [727, 218] on img at bounding box center [705, 266] width 238 height 178
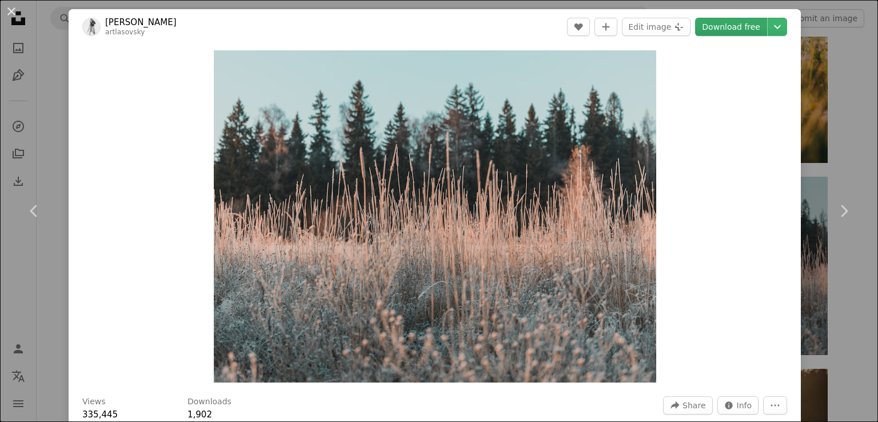
click at [727, 30] on link "Download free" at bounding box center [731, 27] width 72 height 18
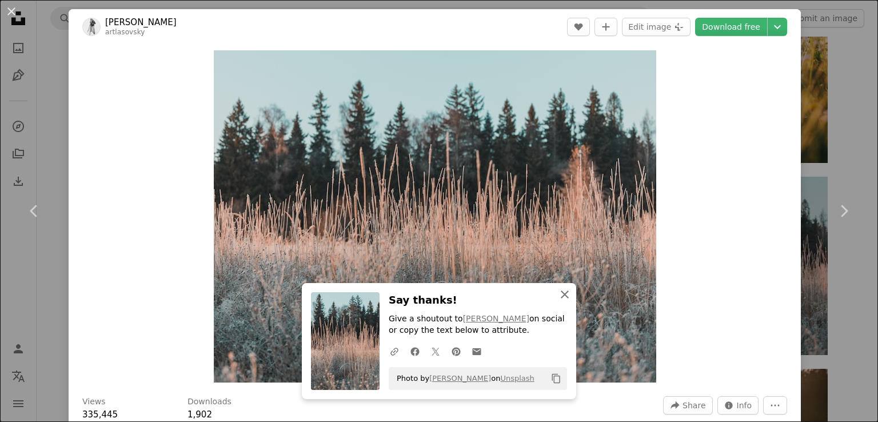
click at [564, 299] on icon "An X shape" at bounding box center [565, 295] width 14 height 14
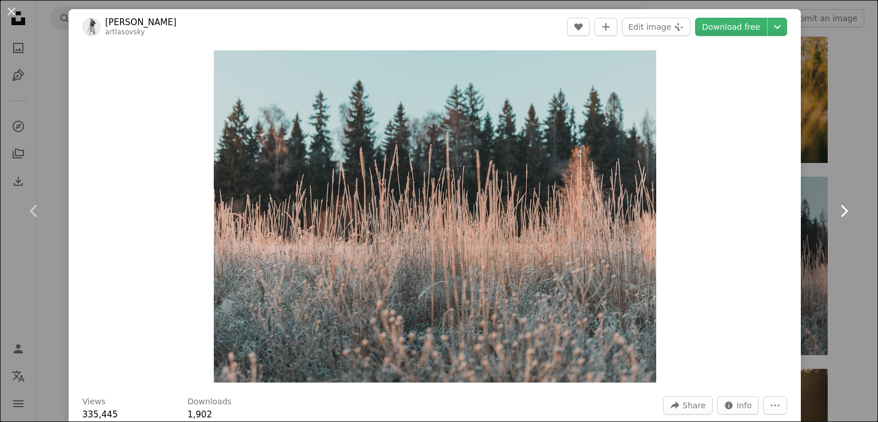
click at [810, 214] on link "Chevron right" at bounding box center [844, 211] width 69 height 110
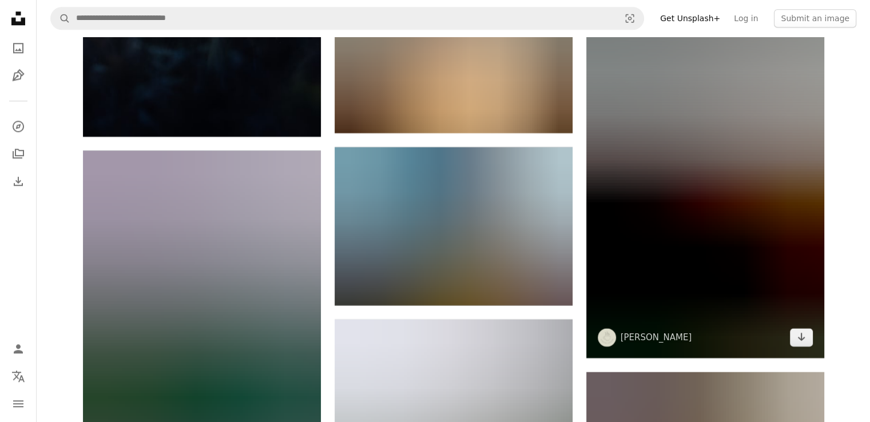
scroll to position [18586, 0]
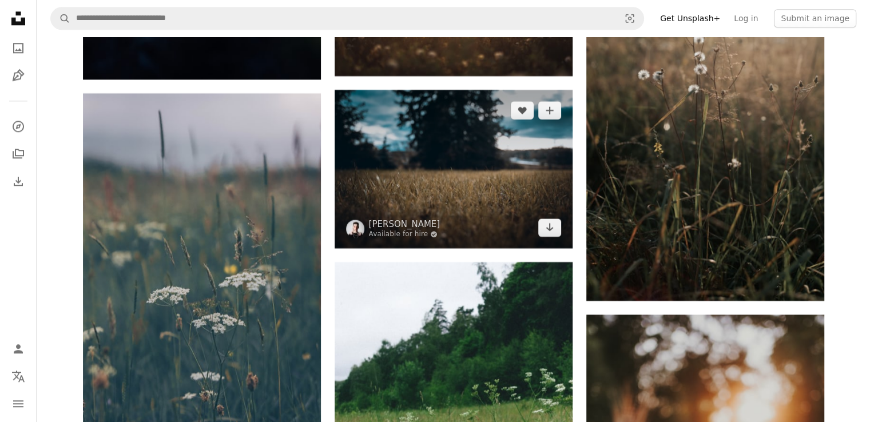
click at [510, 153] on img at bounding box center [454, 169] width 238 height 158
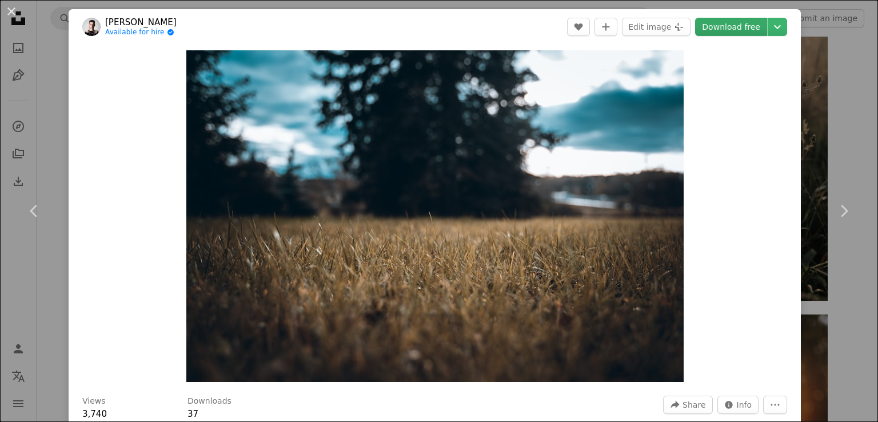
click at [727, 29] on link "Download free" at bounding box center [731, 27] width 72 height 18
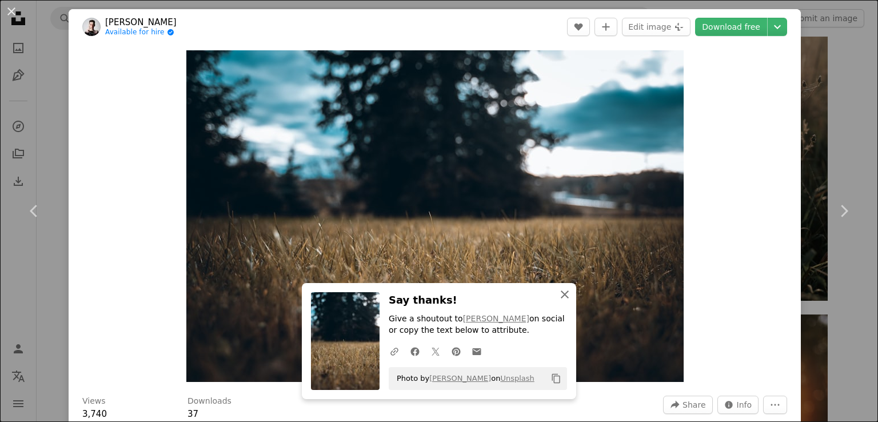
click at [560, 297] on icon "An X shape" at bounding box center [565, 295] width 14 height 14
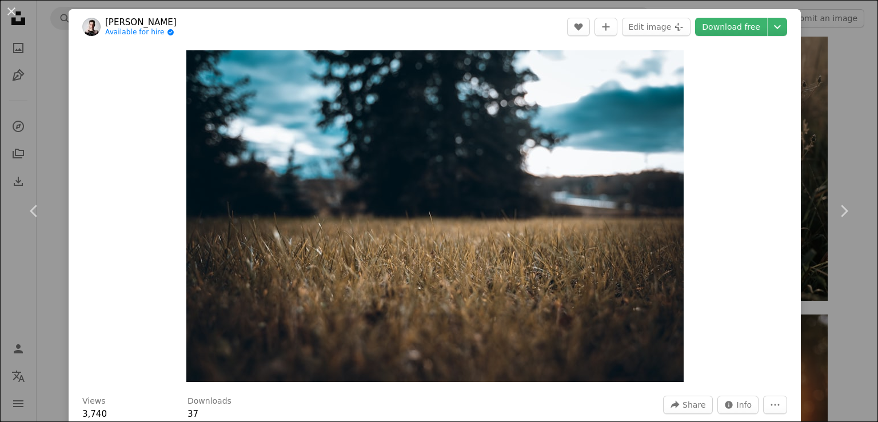
click at [822, 309] on div "An X shape Chevron left Chevron right [PERSON_NAME] Available for hire A checkm…" at bounding box center [439, 211] width 878 height 422
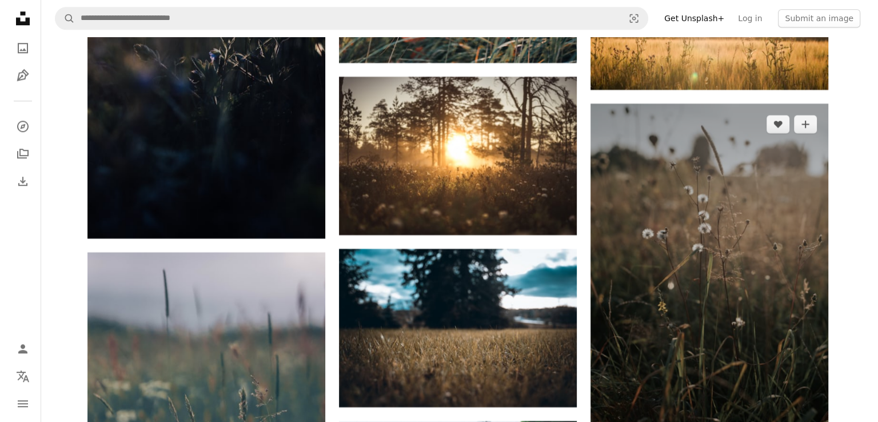
scroll to position [18415, 0]
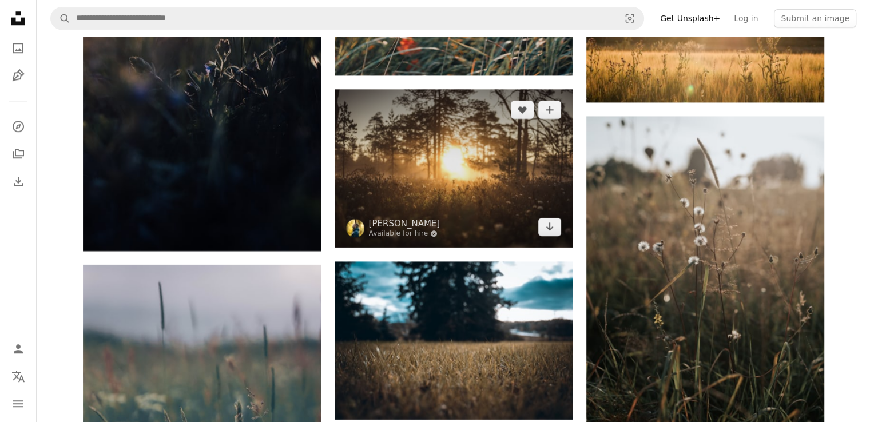
click at [502, 153] on img at bounding box center [454, 168] width 238 height 158
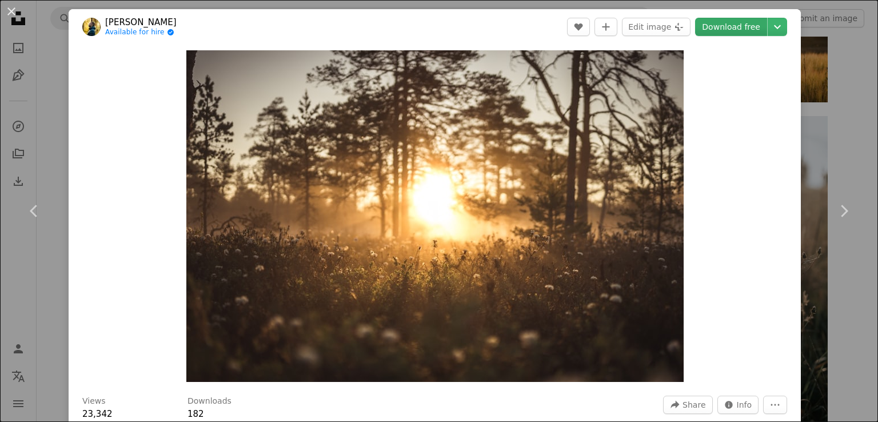
click at [737, 28] on link "Download free" at bounding box center [731, 27] width 72 height 18
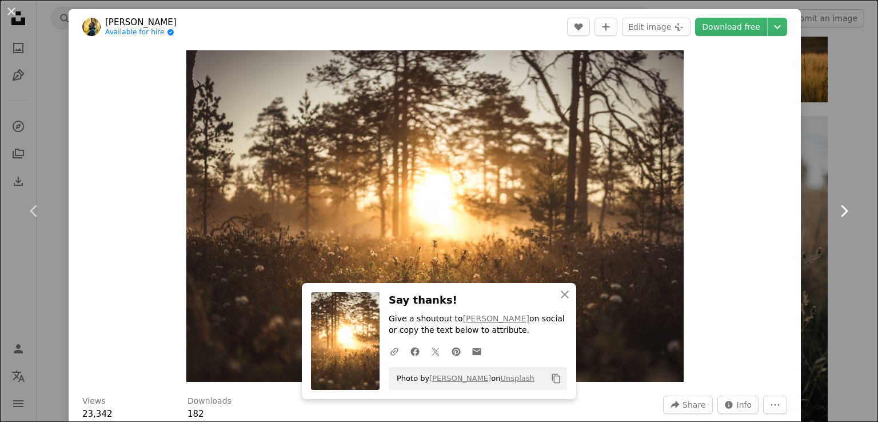
click at [810, 218] on link "Chevron right" at bounding box center [844, 211] width 69 height 110
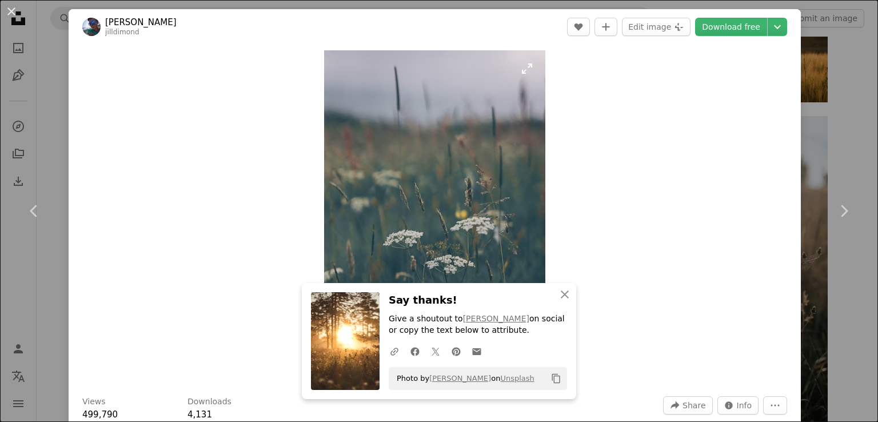
click at [515, 145] on img "Zoom in on this image" at bounding box center [434, 216] width 221 height 332
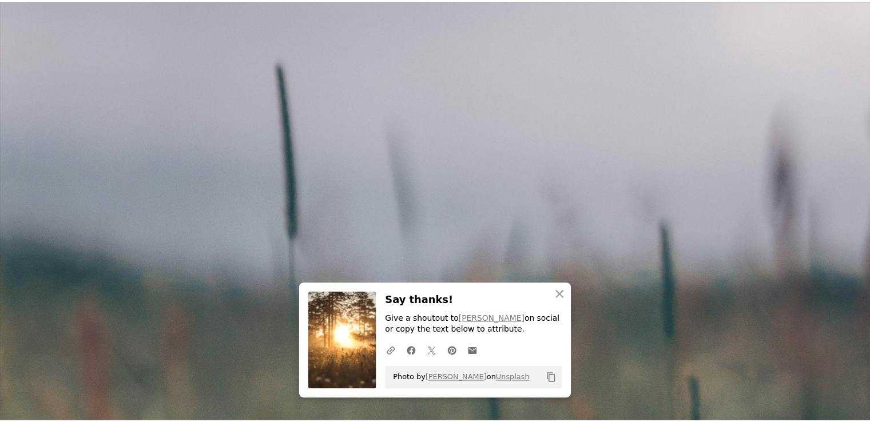
scroll to position [436, 0]
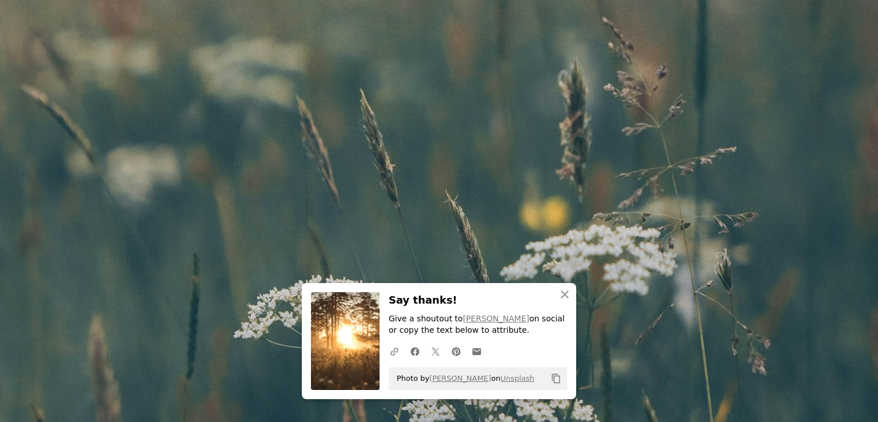
click at [838, 21] on img "Zoom out on this image" at bounding box center [439, 223] width 880 height 1319
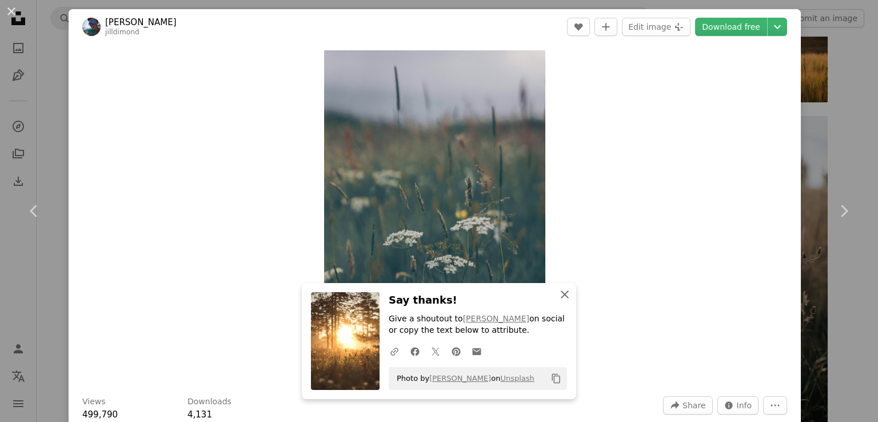
click at [563, 297] on icon "button" at bounding box center [565, 295] width 8 height 8
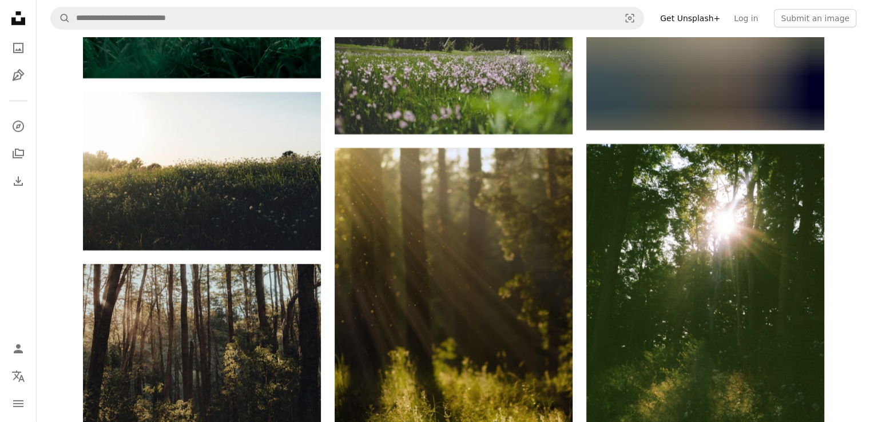
scroll to position [20874, 0]
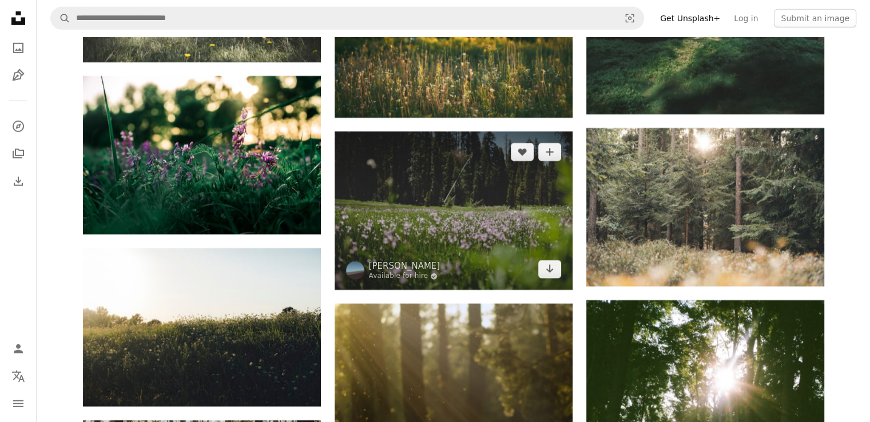
click at [486, 189] on img at bounding box center [454, 211] width 238 height 158
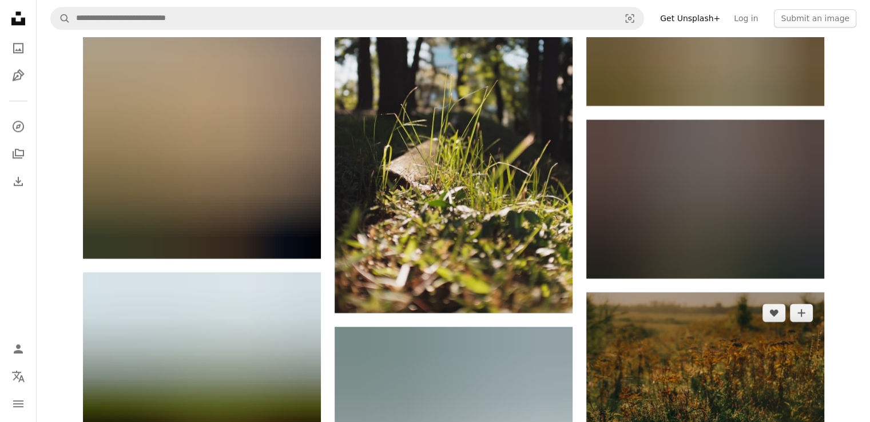
scroll to position [22990, 0]
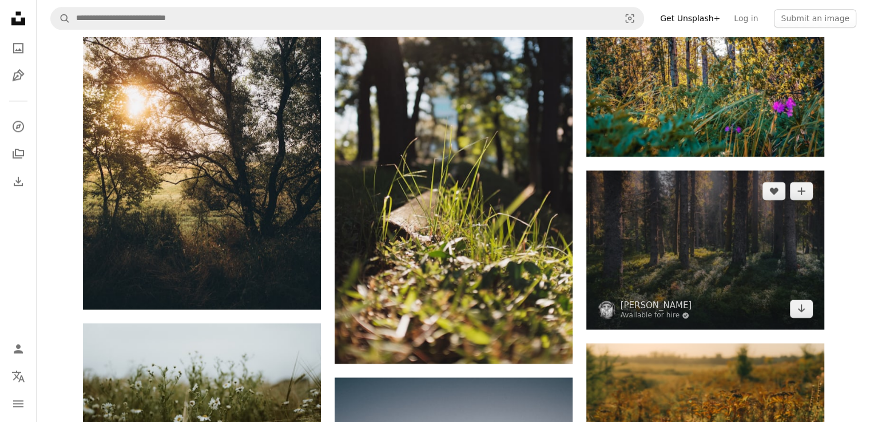
click at [719, 244] on img at bounding box center [705, 249] width 238 height 159
click at [721, 236] on img at bounding box center [705, 249] width 238 height 159
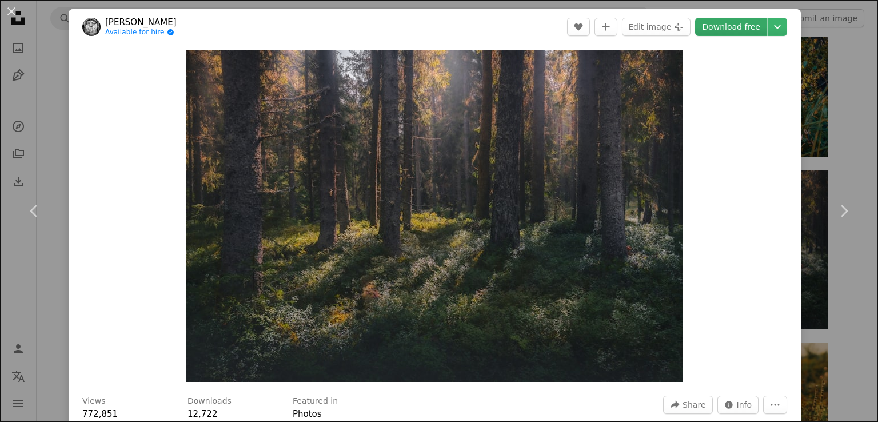
click at [730, 28] on link "Download free" at bounding box center [731, 27] width 72 height 18
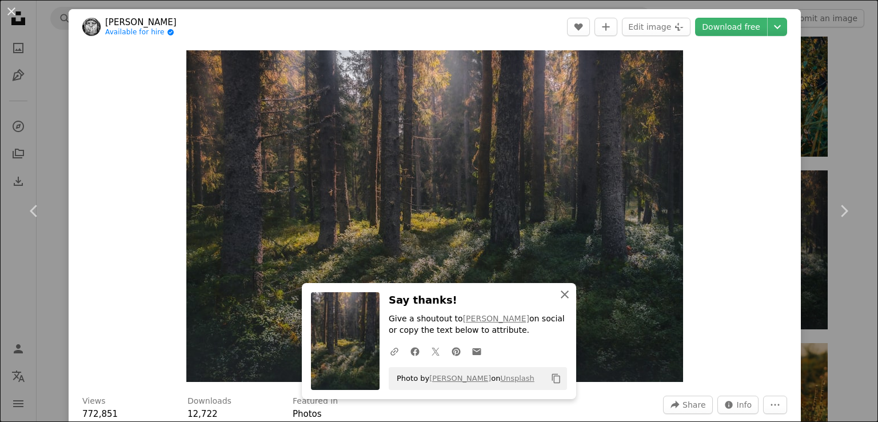
click at [562, 299] on icon "An X shape" at bounding box center [565, 295] width 14 height 14
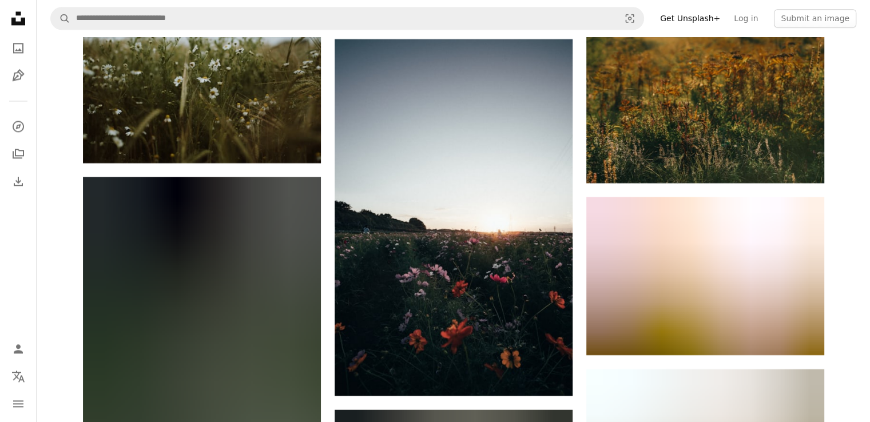
scroll to position [23276, 0]
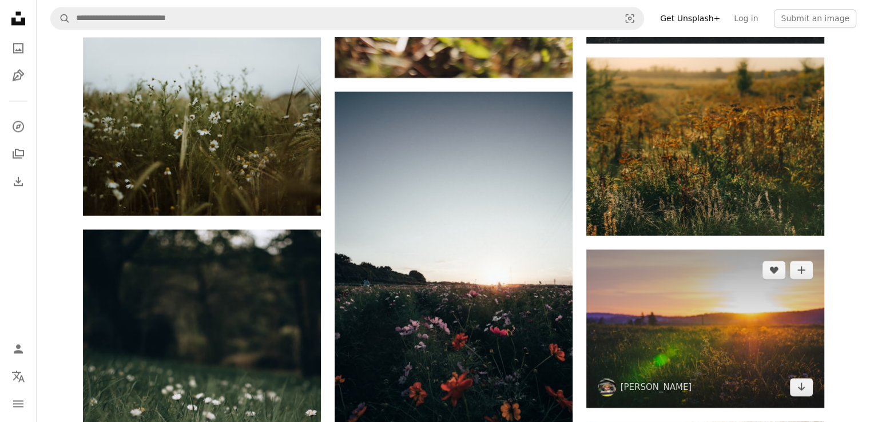
click at [741, 321] on img at bounding box center [705, 328] width 238 height 158
